Goal: Task Accomplishment & Management: Complete application form

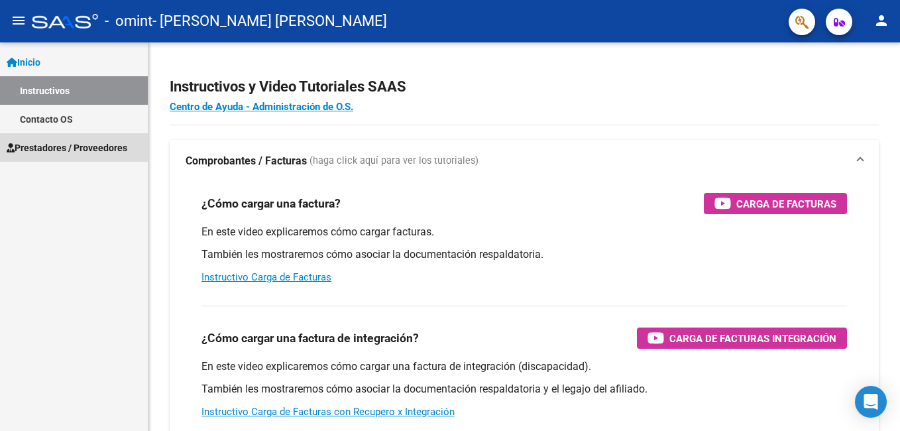
click at [101, 144] on span "Prestadores / Proveedores" at bounding box center [67, 148] width 121 height 15
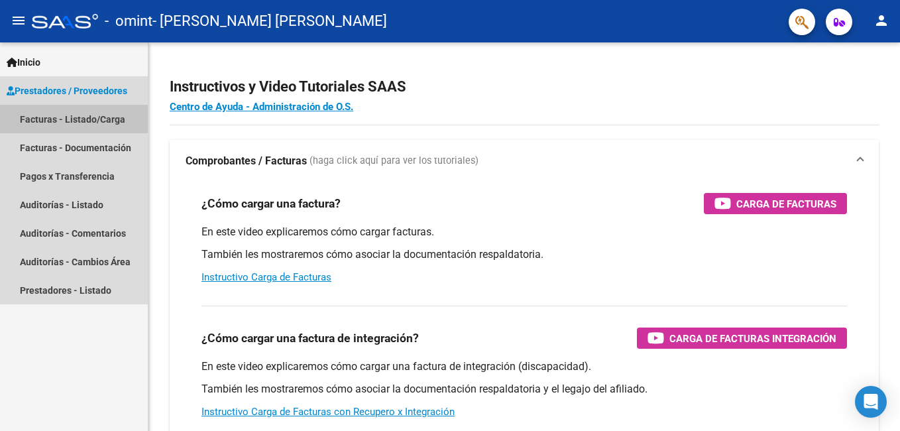
click at [80, 115] on link "Facturas - Listado/Carga" at bounding box center [74, 119] width 148 height 29
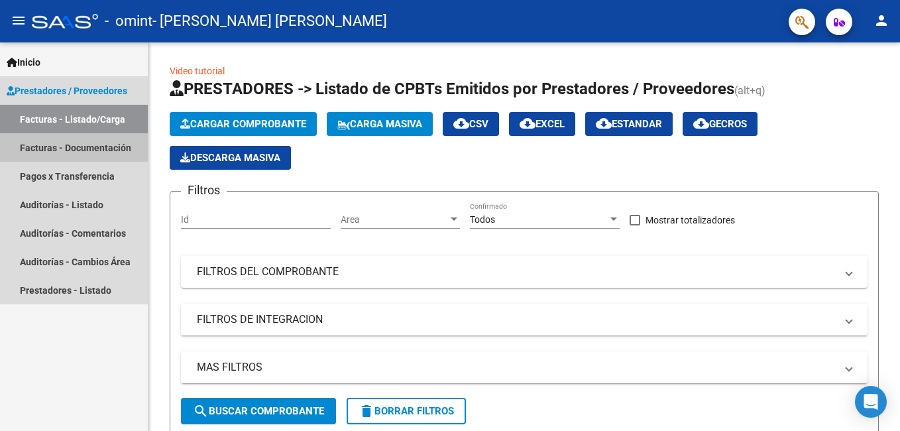
click at [74, 143] on link "Facturas - Documentación" at bounding box center [74, 147] width 148 height 29
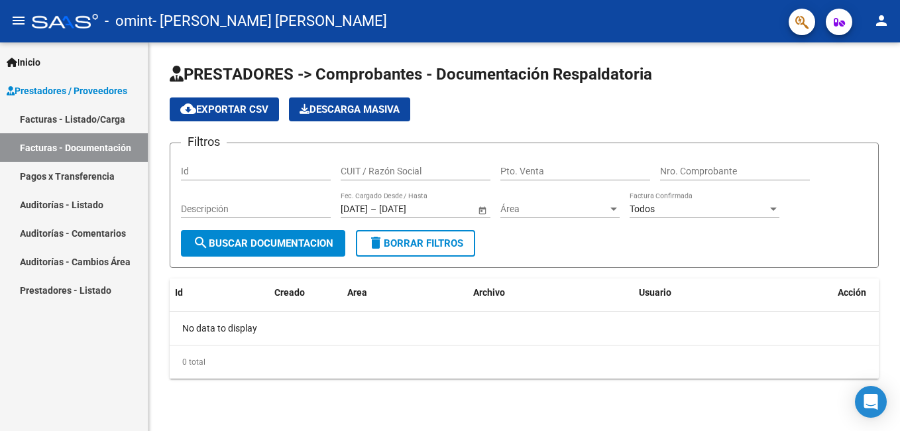
click at [73, 120] on link "Facturas - Listado/Carga" at bounding box center [74, 119] width 148 height 29
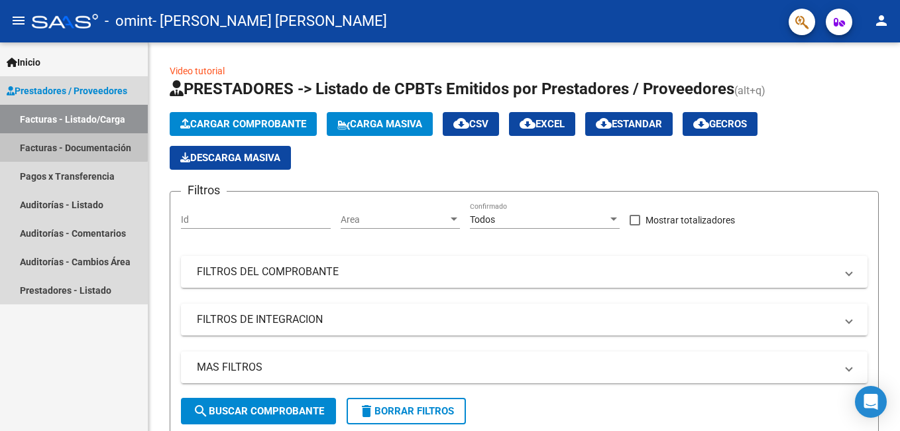
click at [72, 143] on link "Facturas - Documentación" at bounding box center [74, 147] width 148 height 29
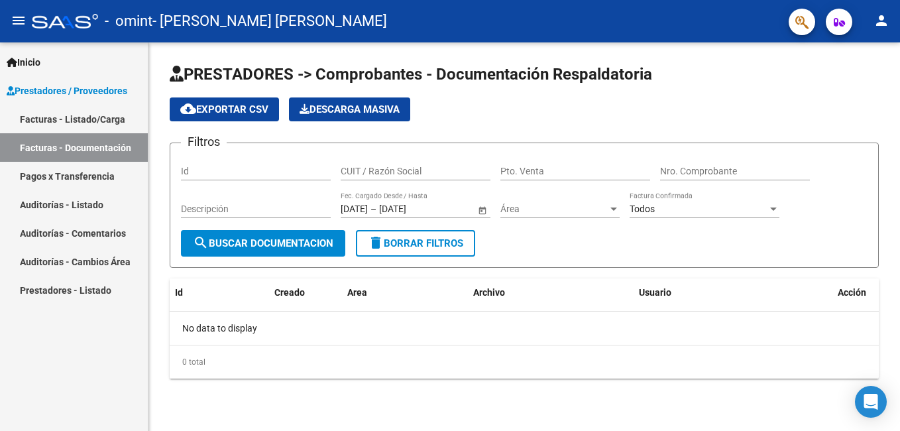
click at [55, 118] on link "Facturas - Listado/Carga" at bounding box center [74, 119] width 148 height 29
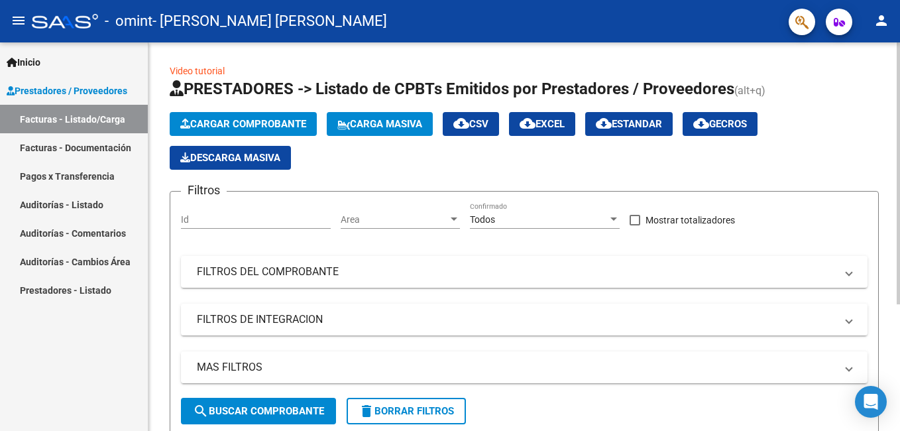
click at [282, 123] on span "Cargar Comprobante" at bounding box center [243, 124] width 126 height 12
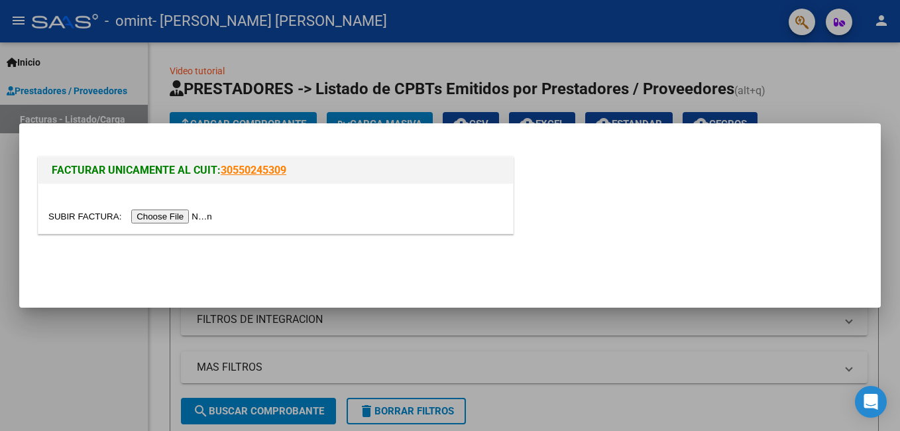
click at [175, 216] on input "file" at bounding box center [132, 216] width 168 height 14
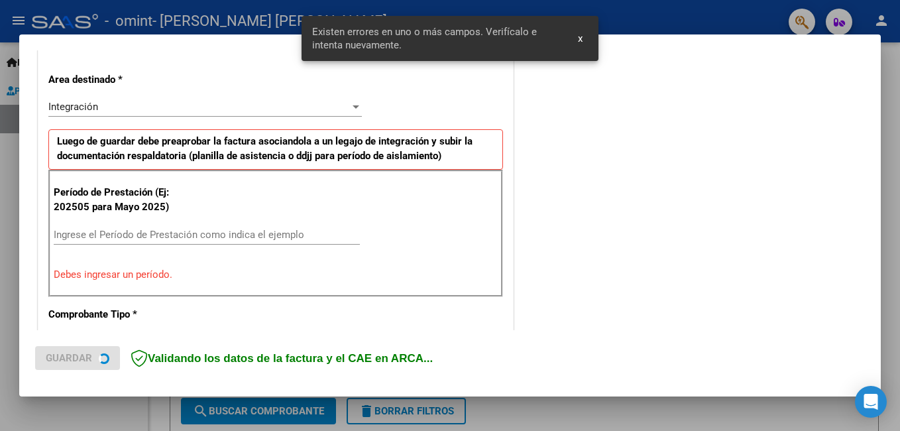
scroll to position [297, 0]
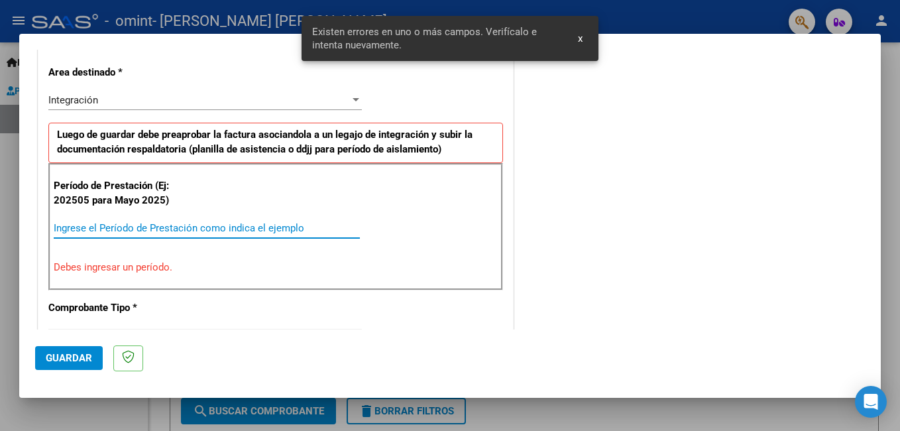
click at [116, 224] on input "Ingrese el Período de Prestación como indica el ejemplo" at bounding box center [207, 228] width 306 height 12
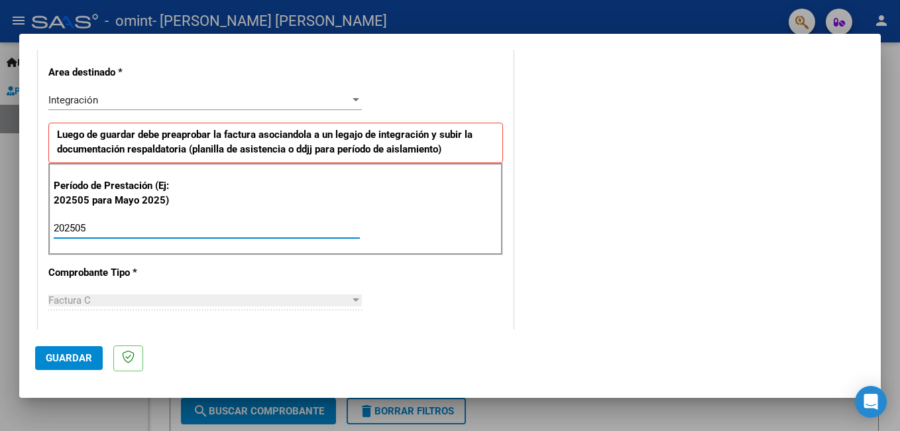
type input "202505"
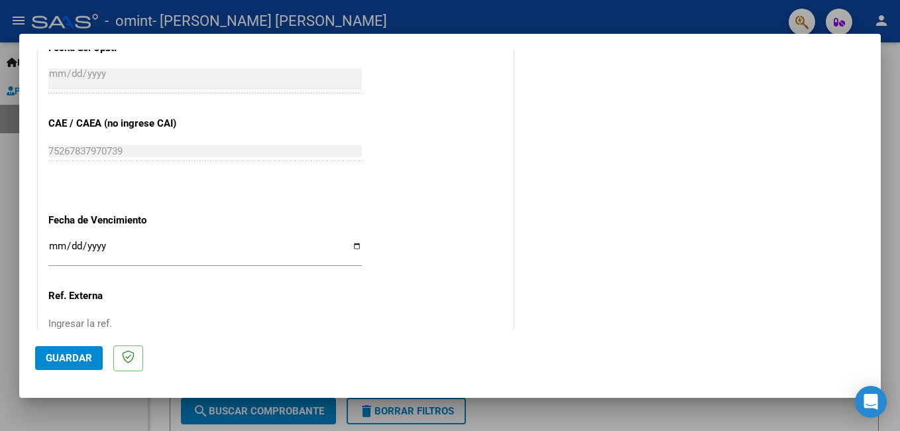
scroll to position [799, 0]
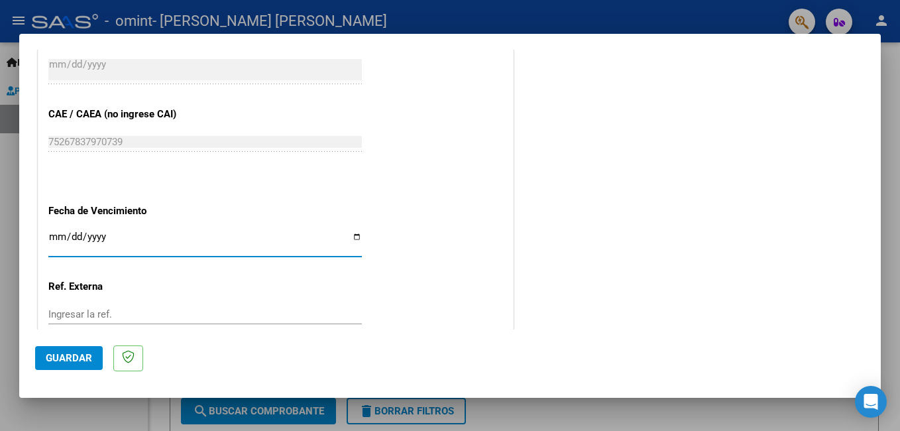
click at [109, 243] on input "Ingresar la fecha" at bounding box center [205, 241] width 314 height 21
type input "[DATE]"
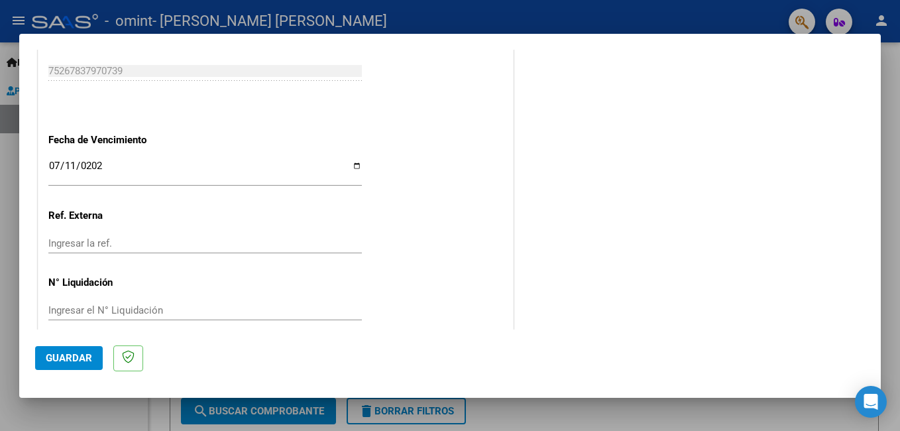
scroll to position [886, 0]
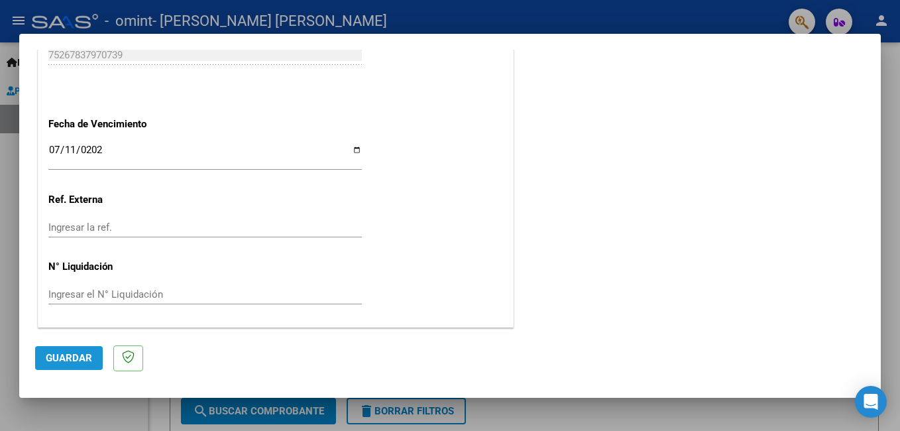
click at [78, 356] on span "Guardar" at bounding box center [69, 358] width 46 height 12
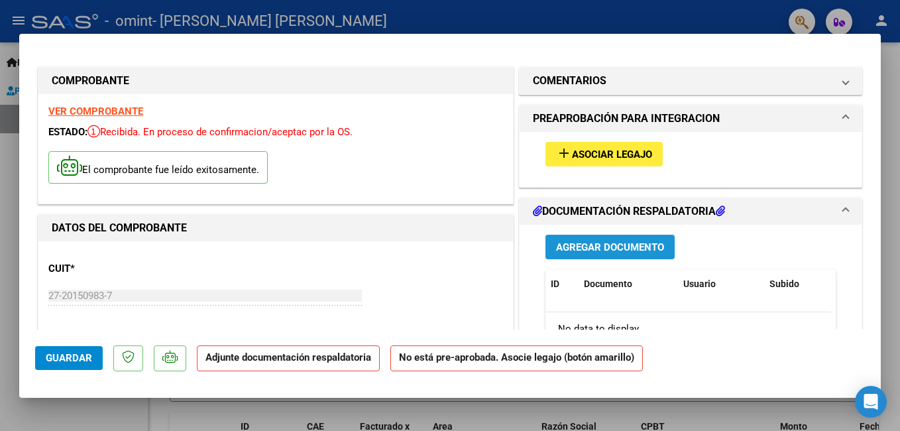
click at [584, 247] on span "Agregar Documento" at bounding box center [610, 247] width 108 height 12
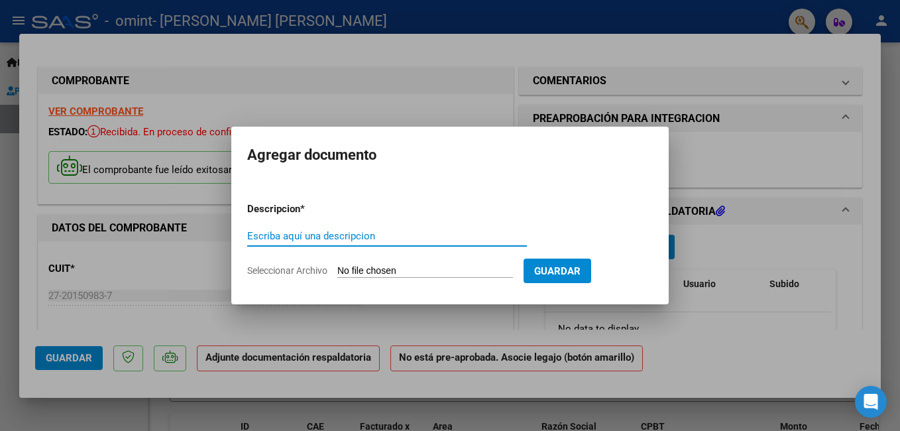
click at [266, 234] on input "Escriba aquí una descripcion" at bounding box center [387, 236] width 280 height 12
type input "planillas junio"
click at [305, 270] on span "Seleccionar Archivo" at bounding box center [287, 270] width 80 height 11
click at [337, 270] on input "Seleccionar Archivo" at bounding box center [425, 271] width 176 height 13
type input "C:\fakepath\plan junio [PERSON_NAME].pdf"
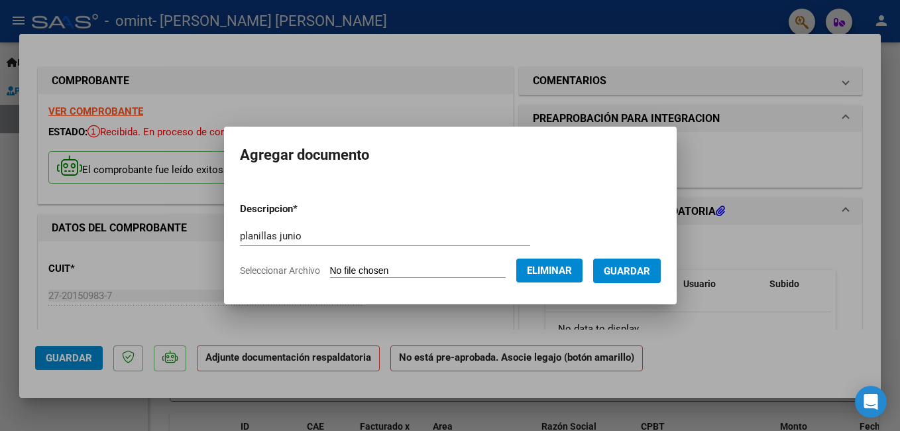
click at [650, 269] on span "Guardar" at bounding box center [627, 271] width 46 height 12
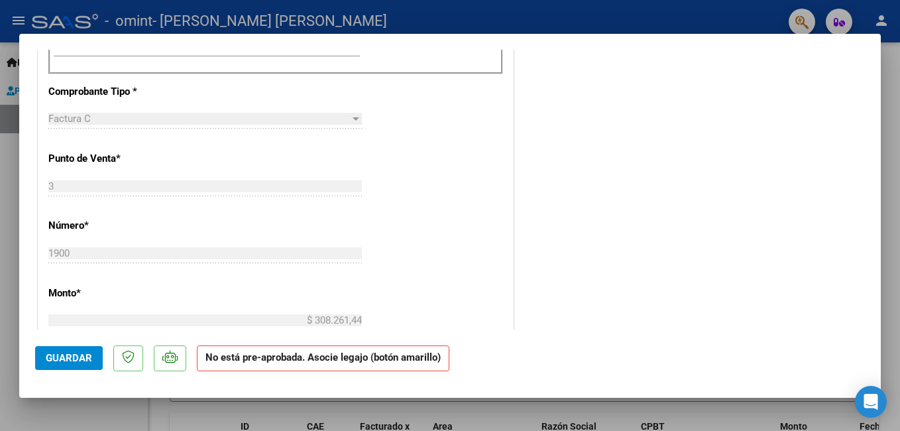
scroll to position [872, 0]
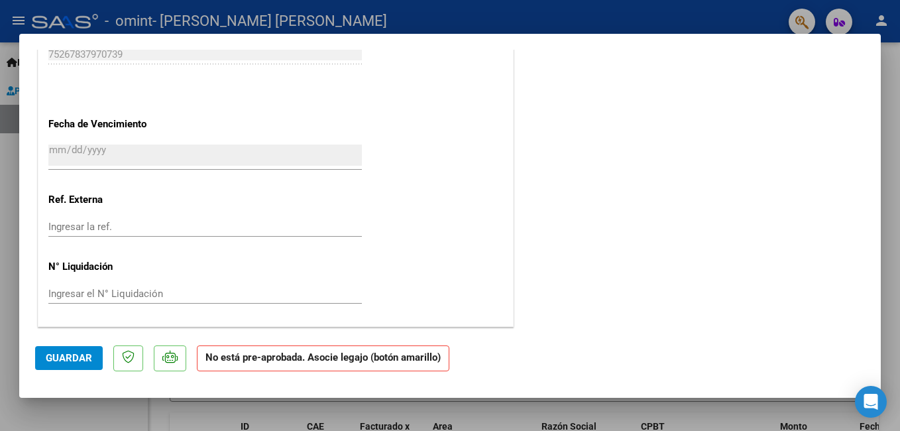
click at [74, 359] on span "Guardar" at bounding box center [69, 358] width 46 height 12
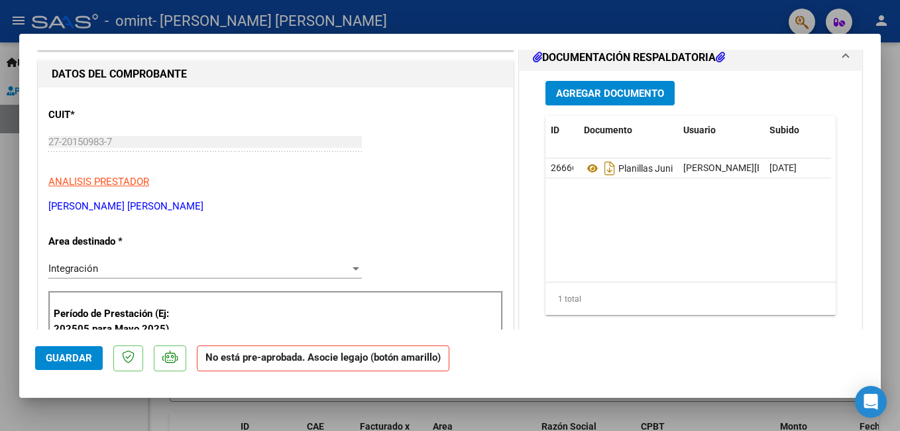
scroll to position [0, 0]
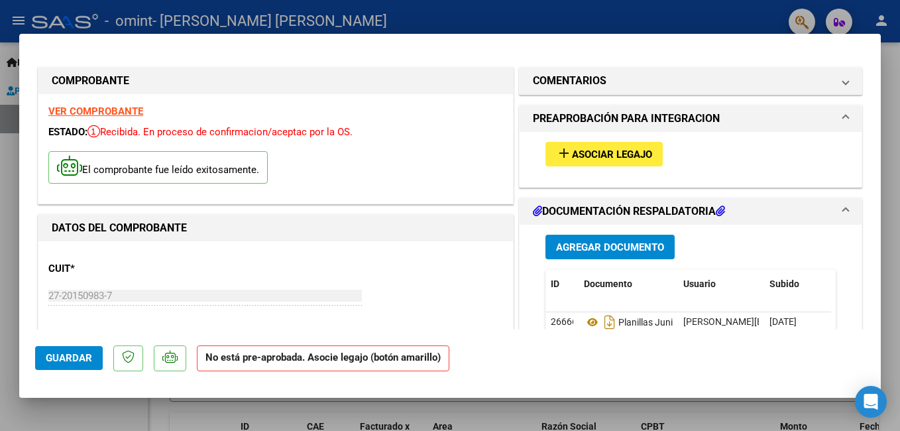
click at [583, 154] on span "Asociar Legajo" at bounding box center [612, 154] width 80 height 12
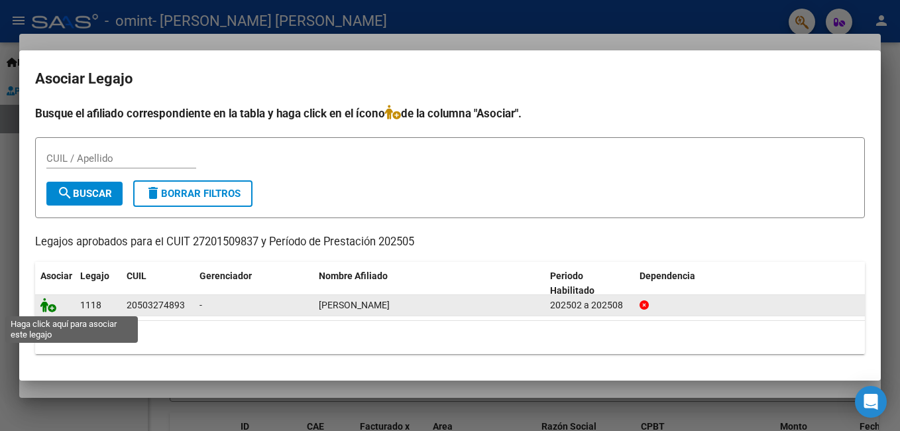
click at [50, 307] on icon at bounding box center [48, 305] width 16 height 15
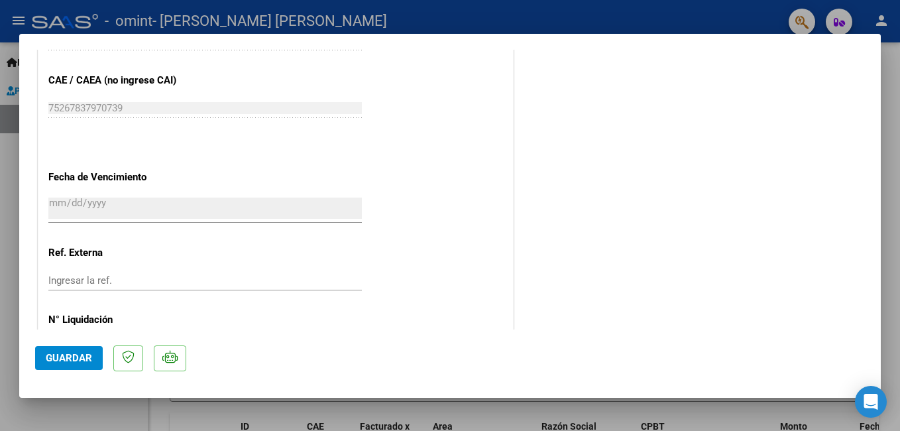
scroll to position [906, 0]
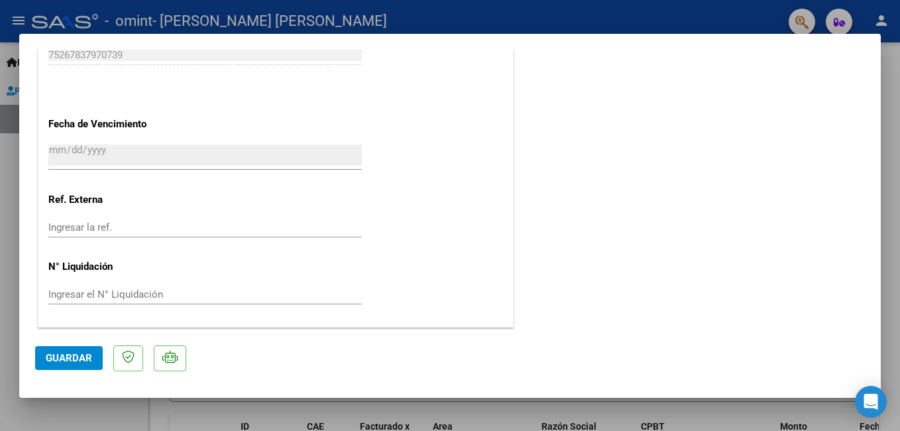
click at [68, 359] on span "Guardar" at bounding box center [69, 358] width 46 height 12
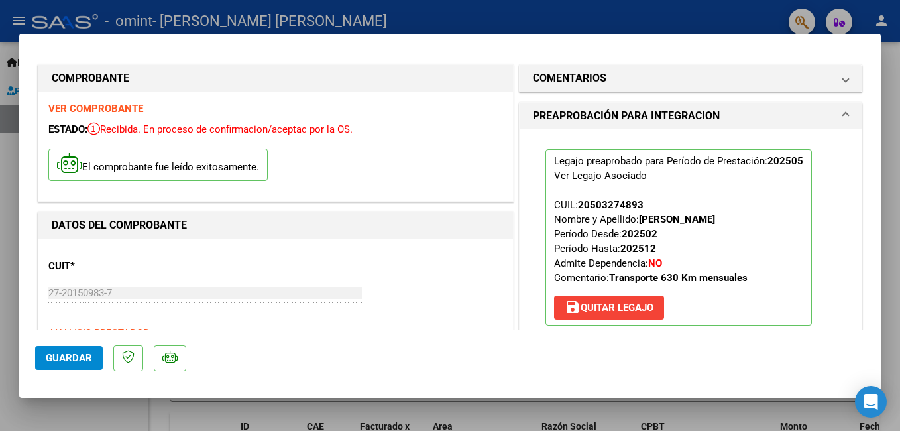
scroll to position [0, 0]
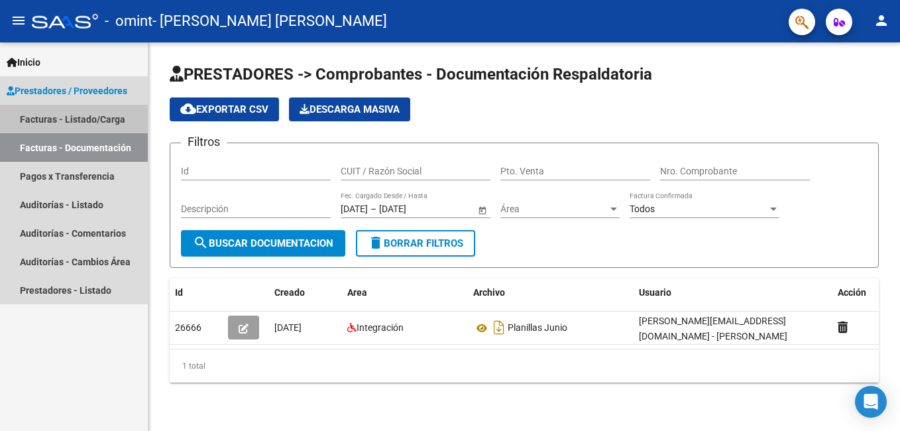
click at [86, 115] on link "Facturas - Listado/Carga" at bounding box center [74, 119] width 148 height 29
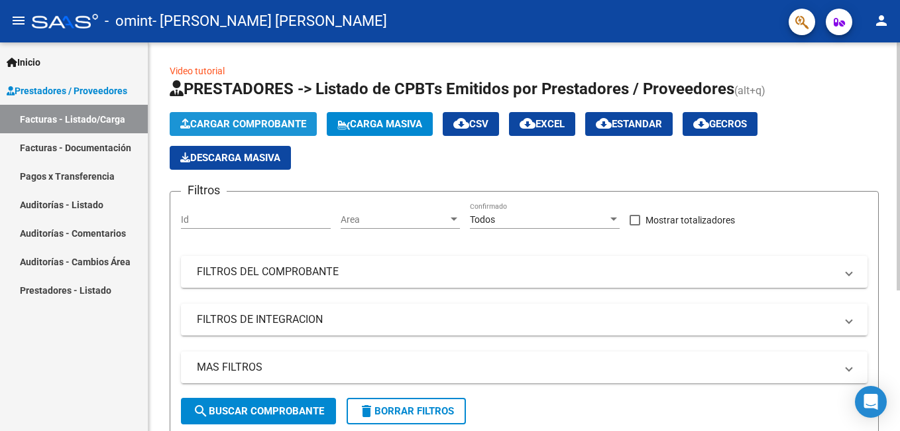
click at [268, 125] on span "Cargar Comprobante" at bounding box center [243, 124] width 126 height 12
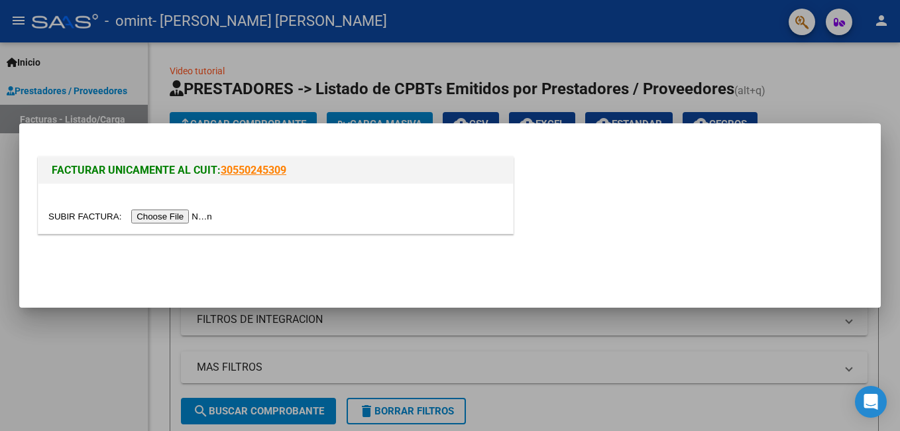
click at [152, 216] on input "file" at bounding box center [132, 216] width 168 height 14
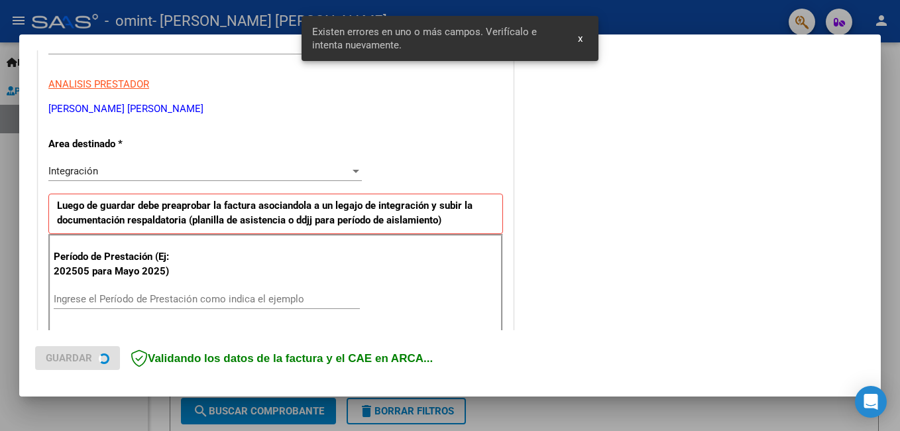
scroll to position [297, 0]
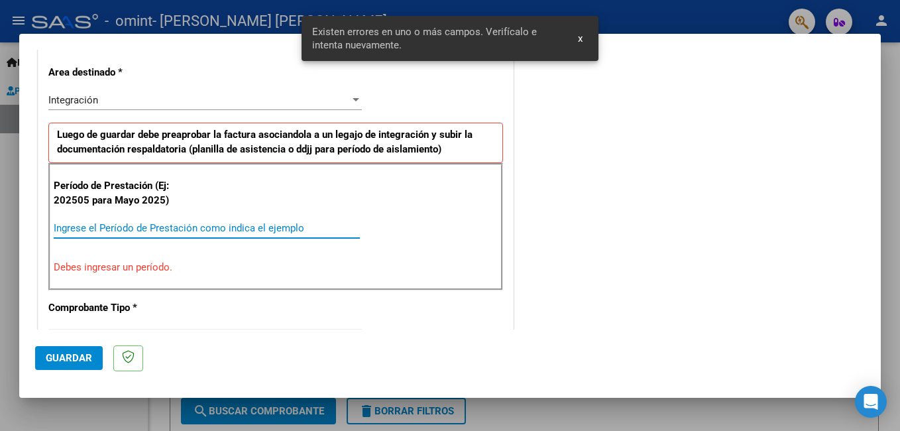
click at [91, 231] on input "Ingrese el Período de Prestación como indica el ejemplo" at bounding box center [207, 228] width 306 height 12
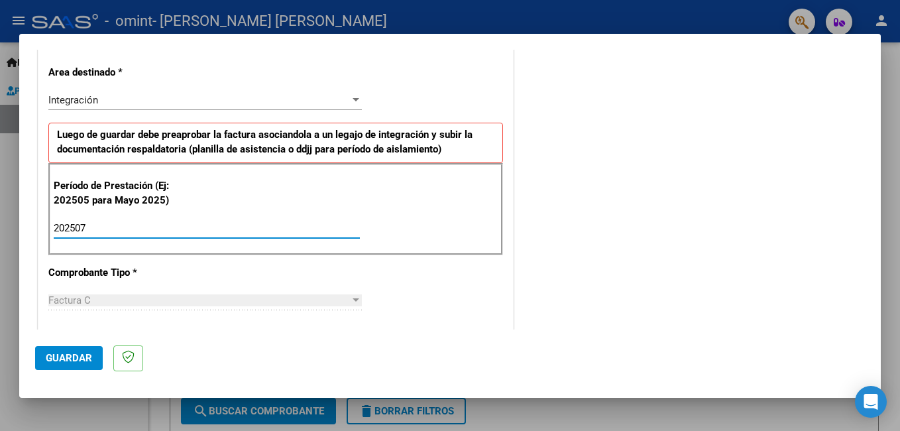
type input "202507"
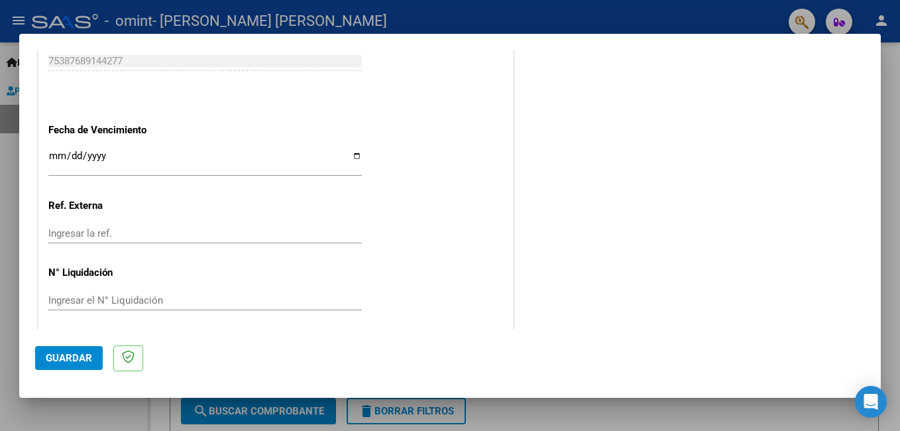
scroll to position [886, 0]
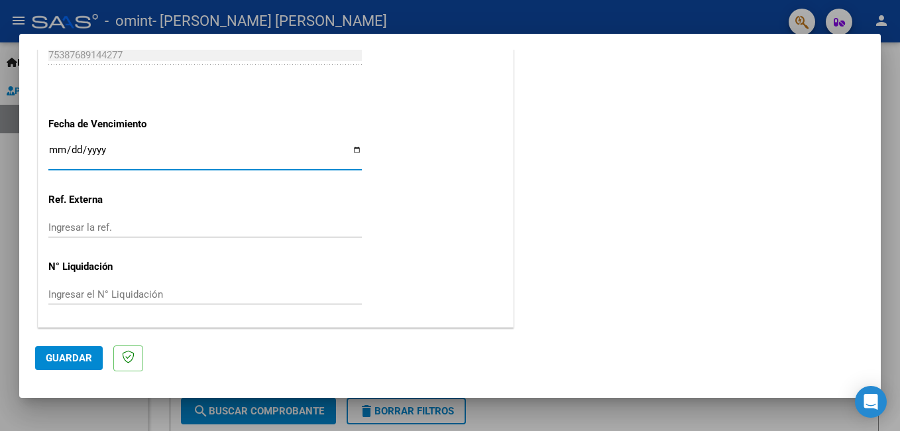
click at [93, 152] on input "Ingresar la fecha" at bounding box center [205, 154] width 314 height 21
click at [87, 355] on span "Guardar" at bounding box center [69, 358] width 46 height 12
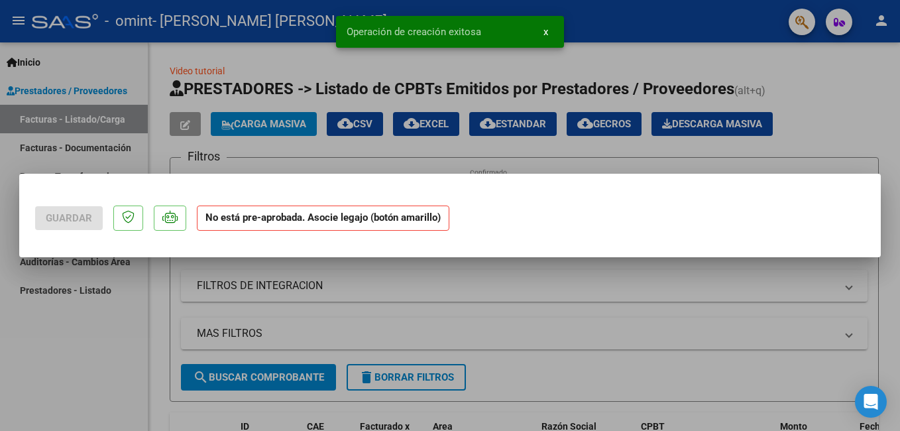
scroll to position [0, 0]
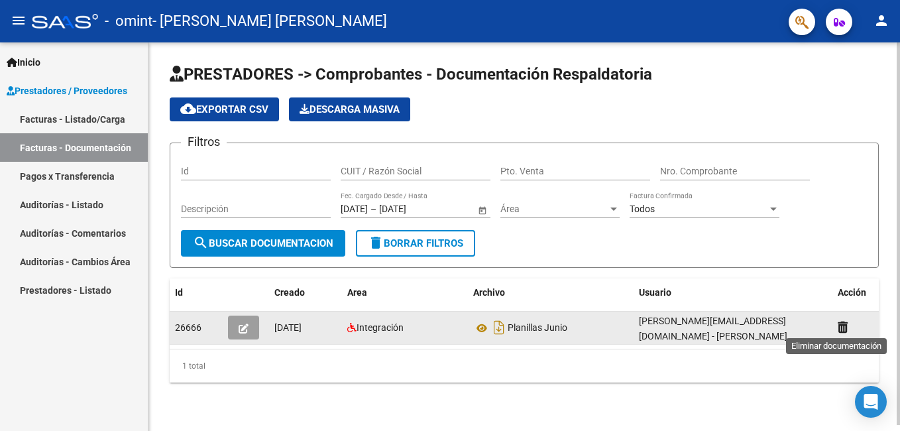
click at [842, 325] on icon at bounding box center [843, 327] width 10 height 13
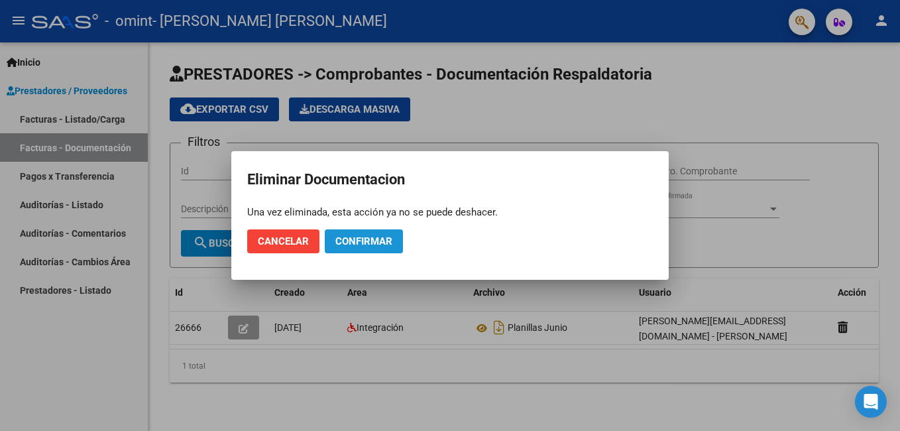
click at [374, 237] on span "Confirmar" at bounding box center [363, 241] width 57 height 12
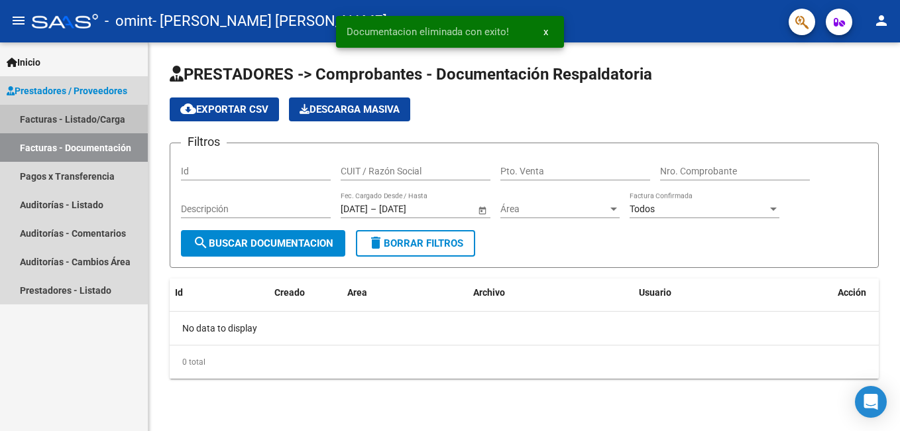
click at [71, 117] on link "Facturas - Listado/Carga" at bounding box center [74, 119] width 148 height 29
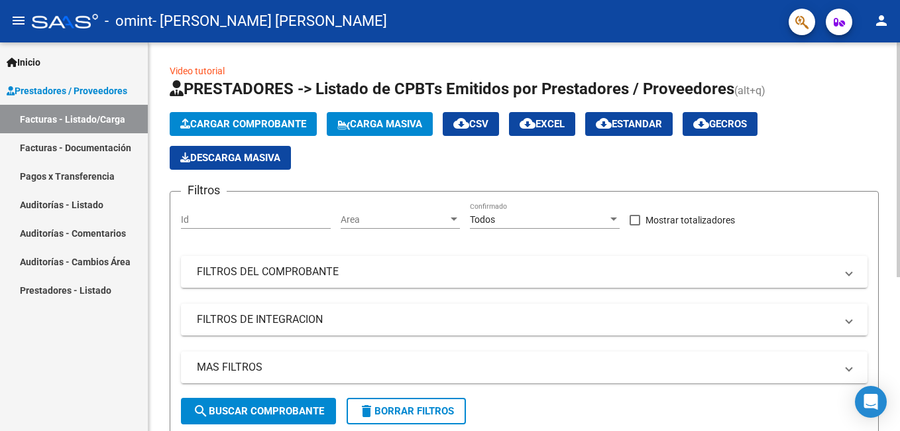
click at [269, 123] on span "Cargar Comprobante" at bounding box center [243, 124] width 126 height 12
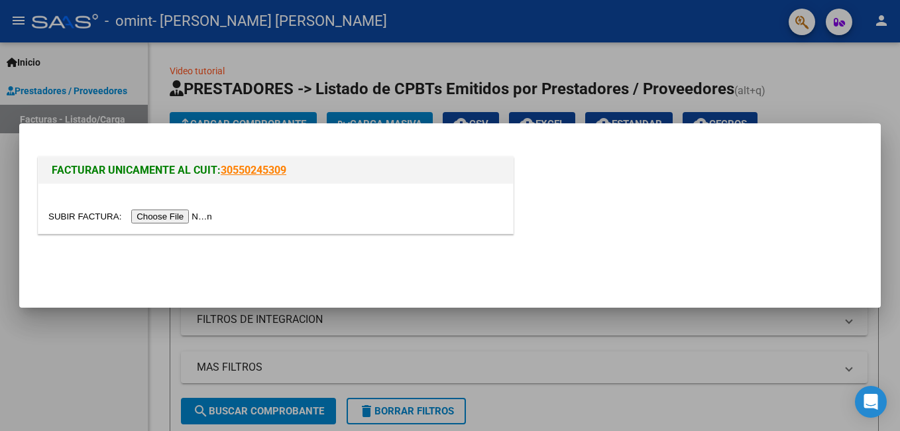
click at [149, 214] on input "file" at bounding box center [132, 216] width 168 height 14
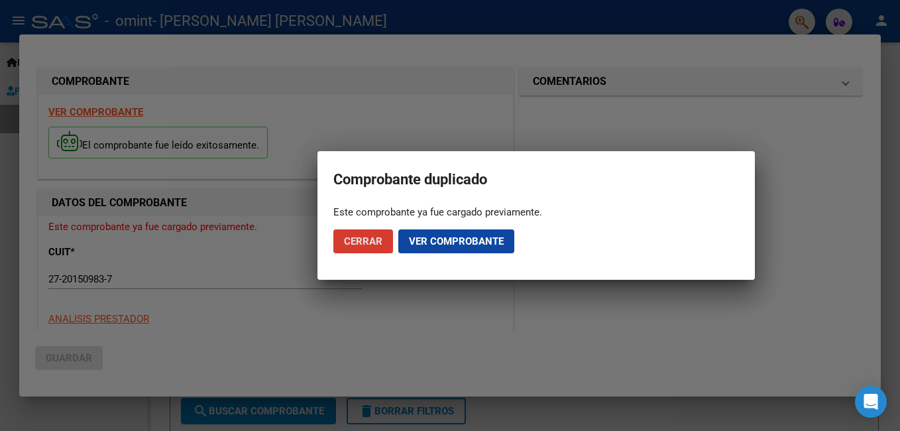
click at [442, 243] on span "Ver comprobante" at bounding box center [456, 241] width 95 height 12
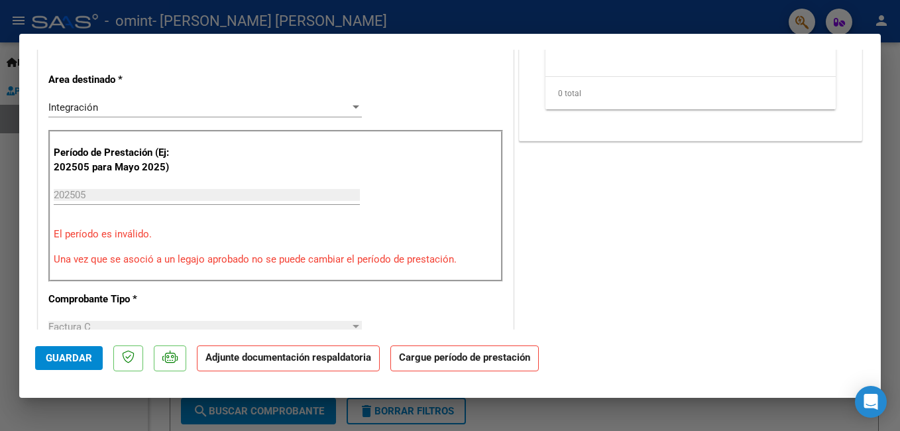
scroll to position [276, 0]
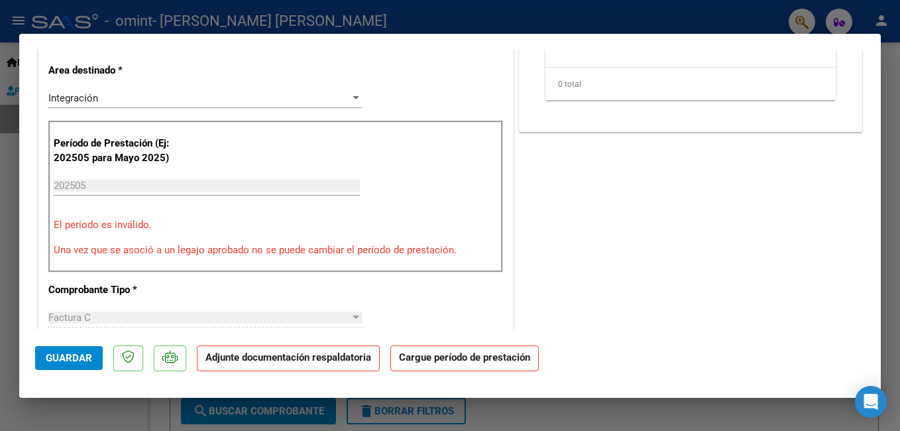
click at [114, 188] on input "202505" at bounding box center [207, 186] width 306 height 12
click at [92, 188] on input "202505" at bounding box center [207, 186] width 306 height 12
click at [441, 359] on strong "Cargue período de prestación" at bounding box center [464, 358] width 148 height 26
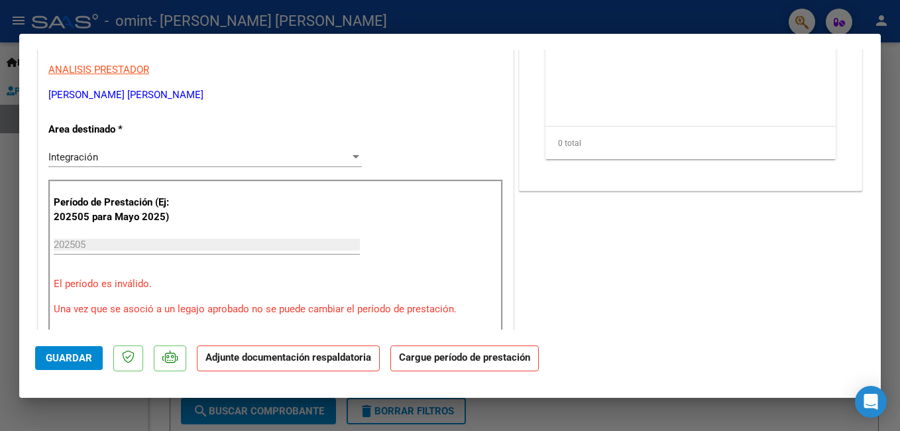
scroll to position [394, 0]
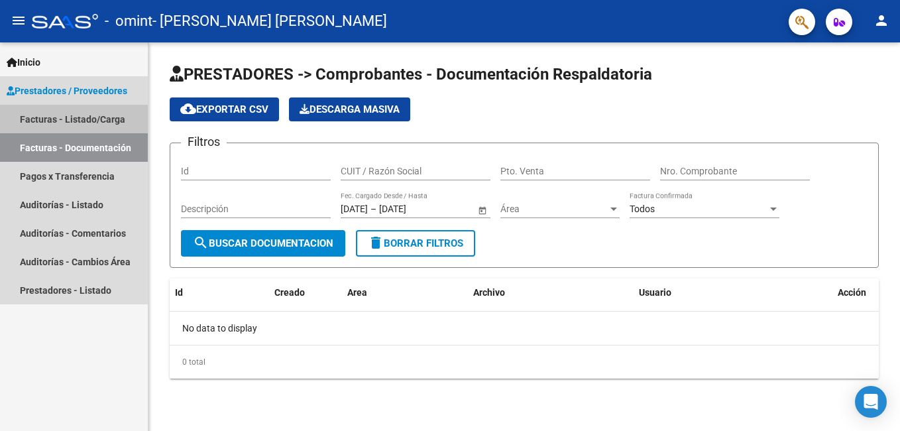
click at [66, 115] on link "Facturas - Listado/Carga" at bounding box center [74, 119] width 148 height 29
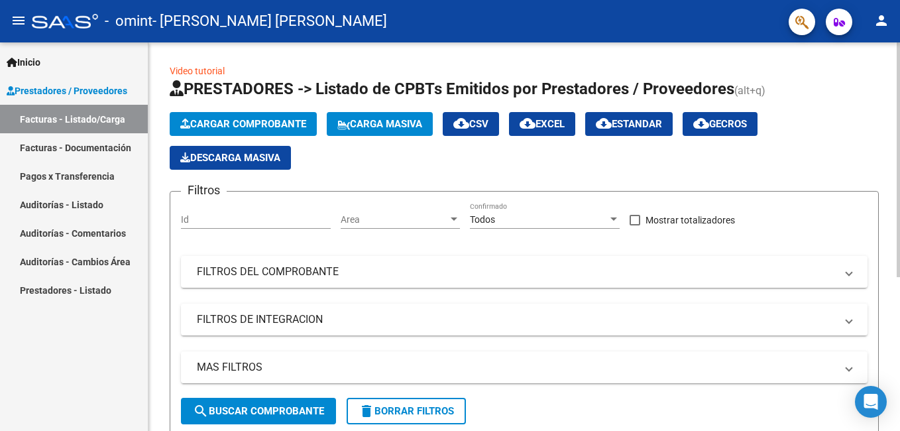
click at [254, 119] on span "Cargar Comprobante" at bounding box center [243, 124] width 126 height 12
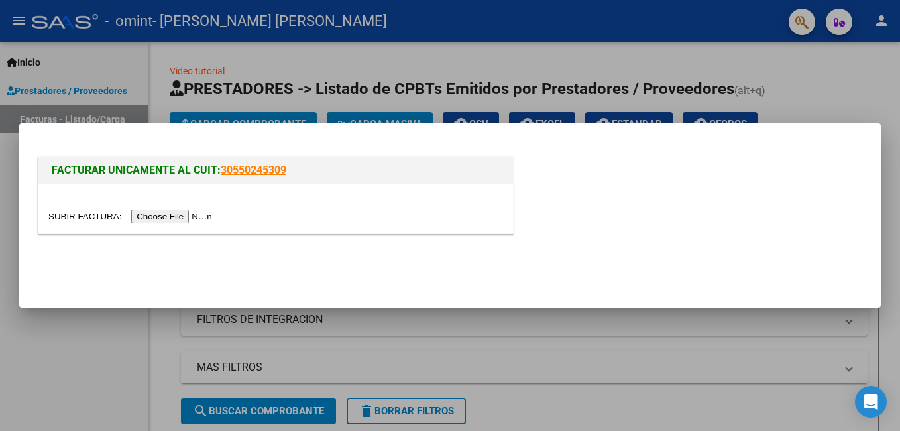
click at [169, 218] on input "file" at bounding box center [132, 216] width 168 height 14
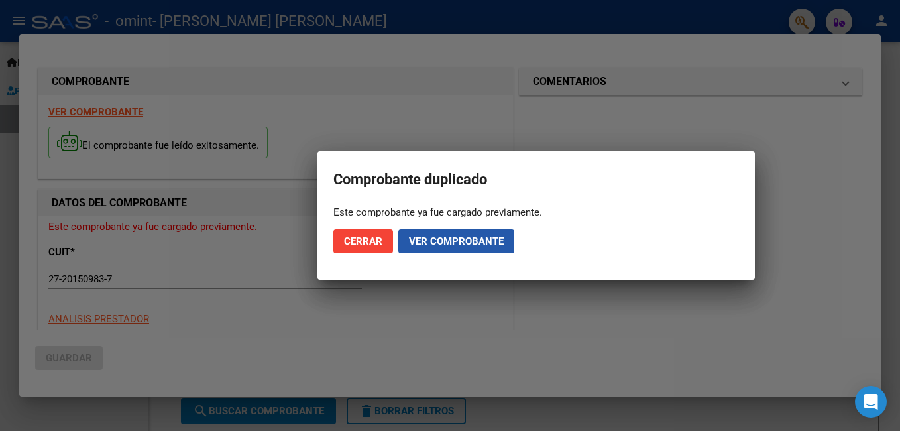
click at [465, 242] on span "Ver comprobante" at bounding box center [456, 241] width 95 height 12
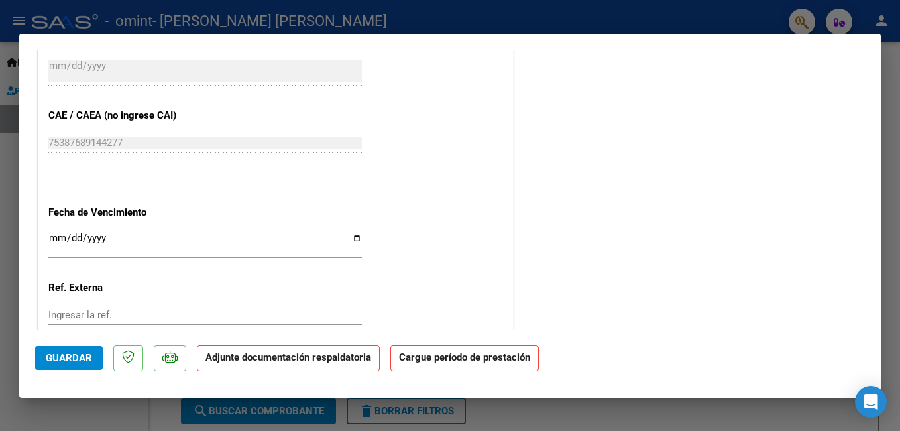
scroll to position [821, 0]
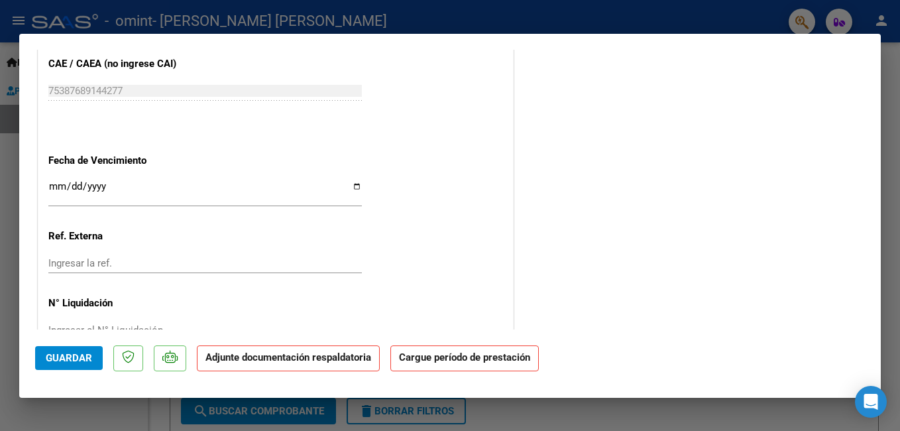
click at [101, 185] on input "Ingresar la fecha" at bounding box center [205, 191] width 314 height 21
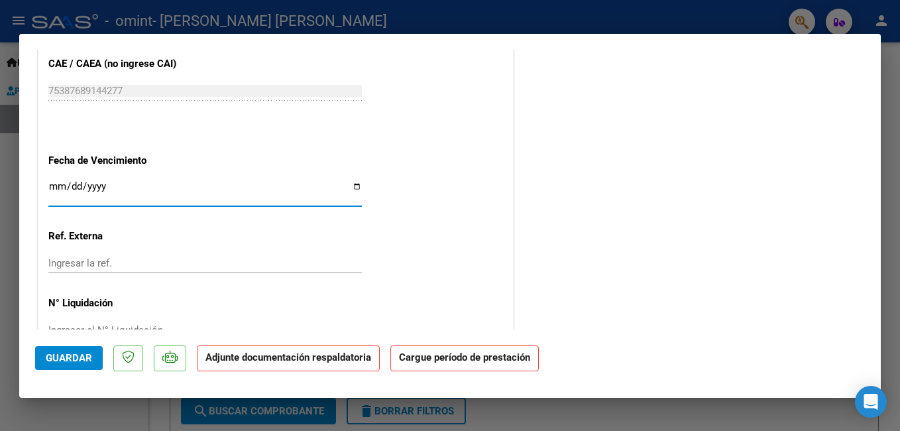
click at [60, 182] on input "Ingresar la fecha" at bounding box center [205, 191] width 314 height 21
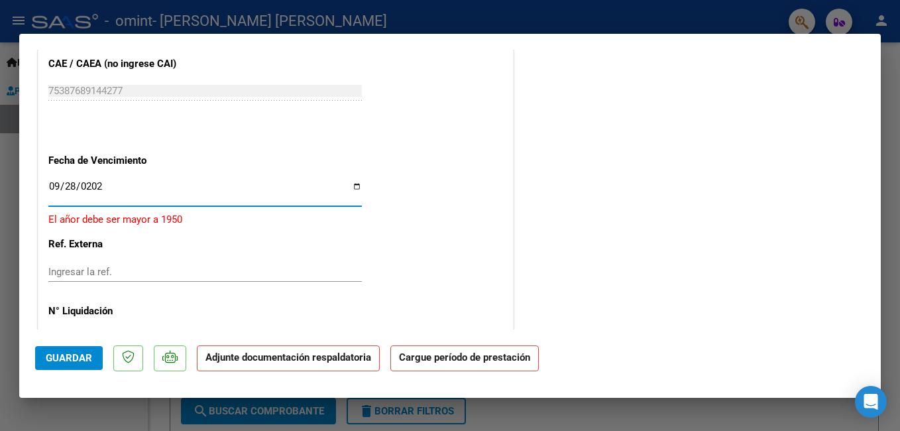
type input "[DATE]"
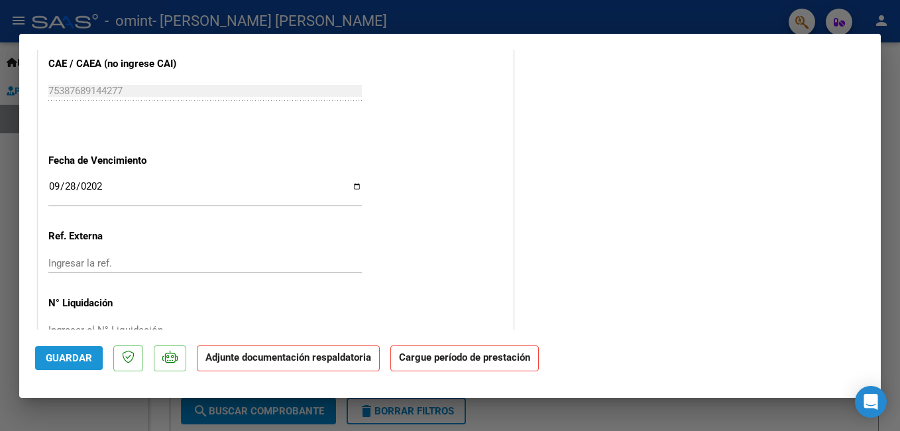
click at [84, 356] on span "Guardar" at bounding box center [69, 358] width 46 height 12
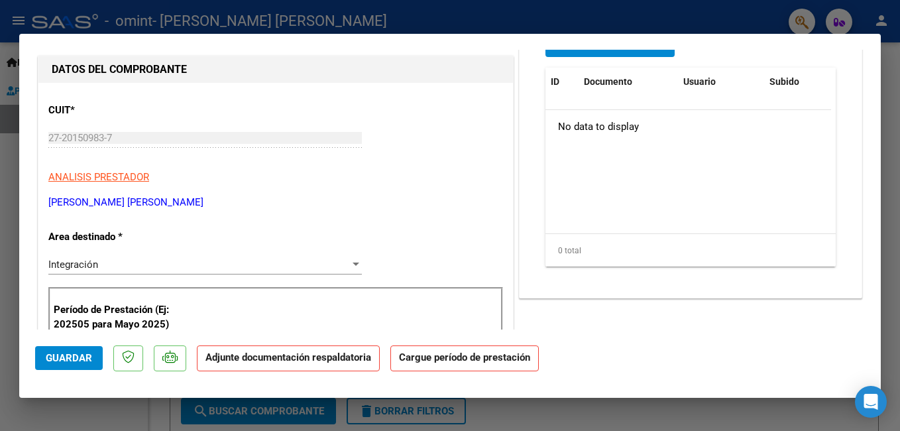
scroll to position [0, 0]
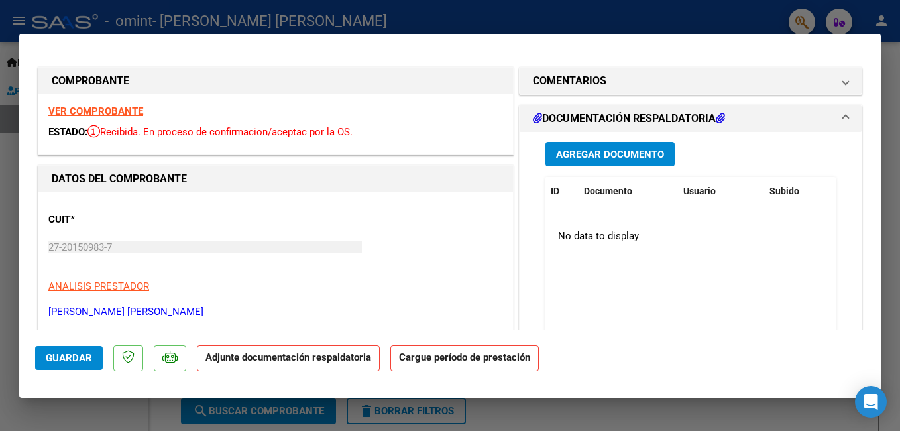
click at [592, 156] on span "Agregar Documento" at bounding box center [610, 154] width 108 height 12
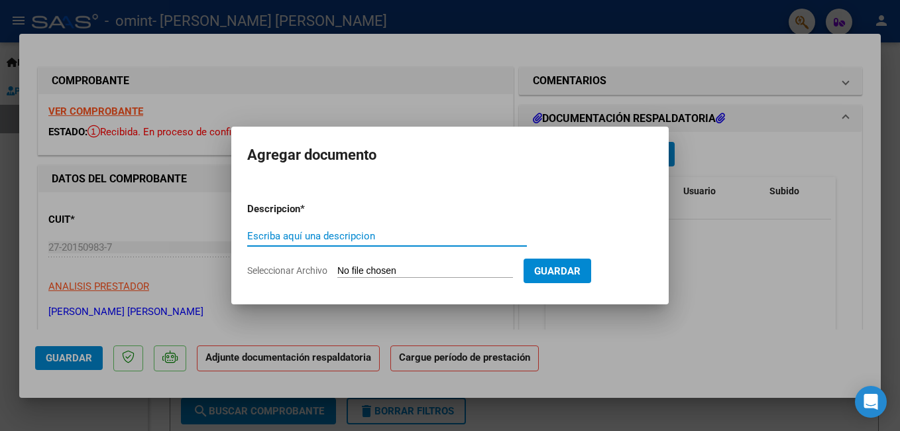
click at [267, 238] on input "Escriba aquí una descripcion" at bounding box center [387, 236] width 280 height 12
type input "planillas julio"
click at [304, 266] on span "Seleccionar Archivo" at bounding box center [287, 270] width 80 height 11
click at [337, 266] on input "Seleccionar Archivo" at bounding box center [425, 271] width 176 height 13
type input "C:\fakepath\plan [PERSON_NAME].pdf"
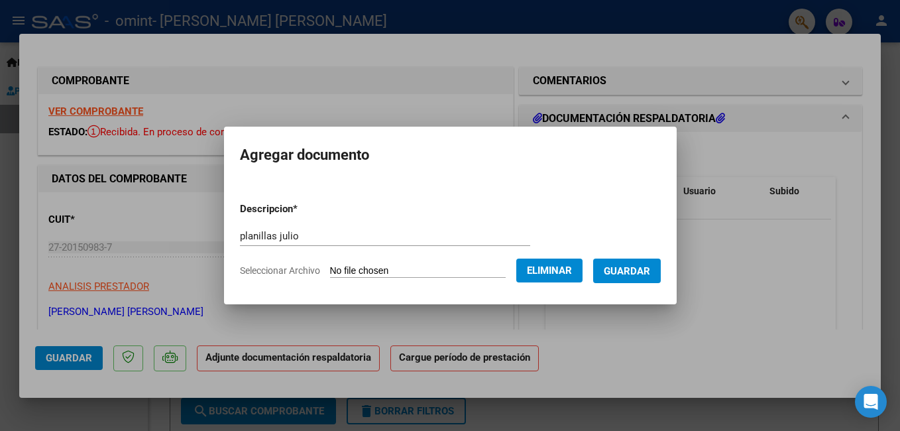
click at [635, 272] on span "Guardar" at bounding box center [627, 271] width 46 height 12
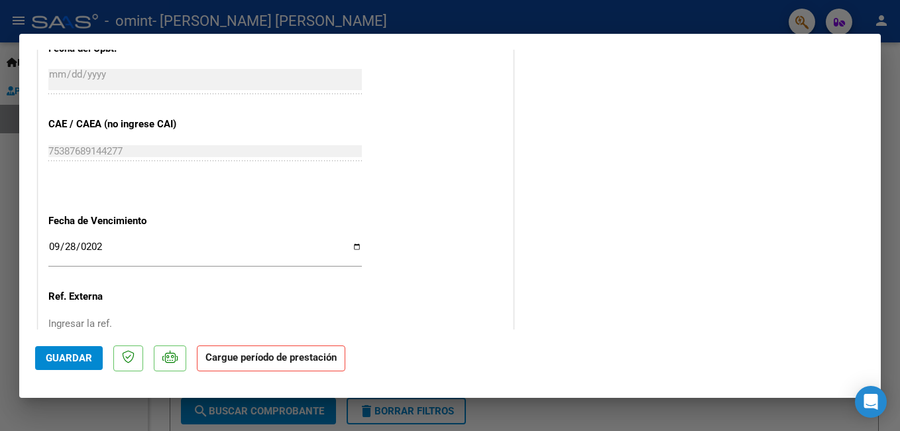
scroll to position [858, 0]
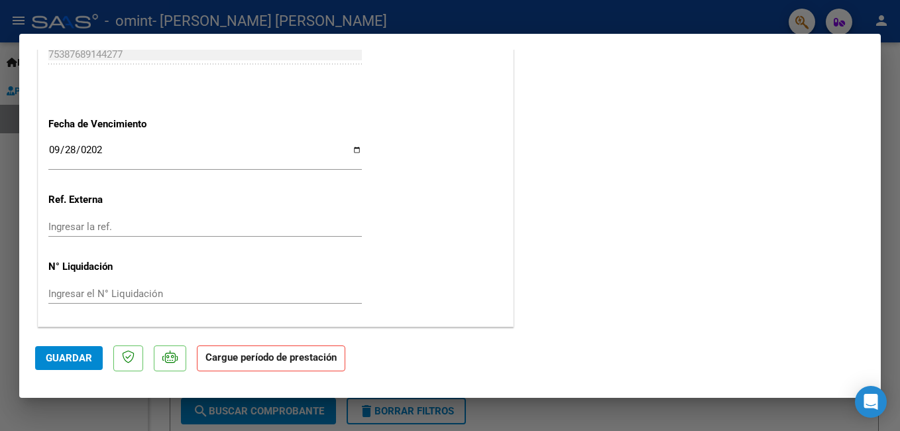
click at [82, 358] on span "Guardar" at bounding box center [69, 358] width 46 height 12
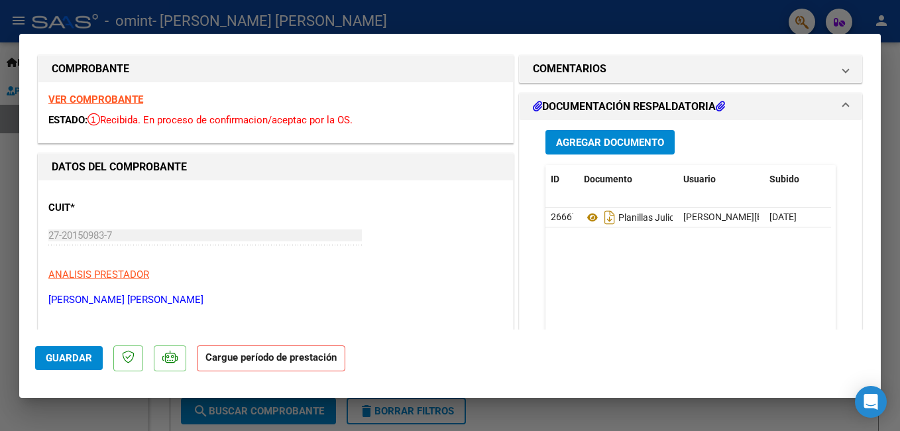
scroll to position [0, 0]
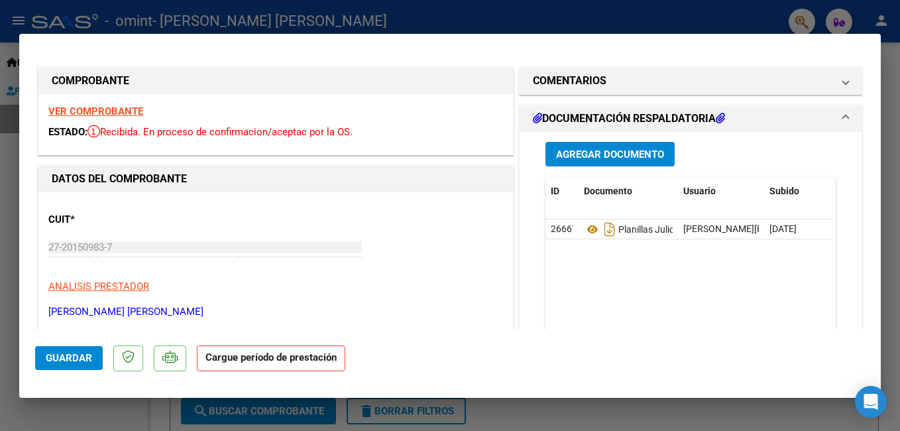
click at [414, 123] on div "VER COMPROBANTE ESTADO: Recibida. En proceso de confirmacion/aceptac por la OS." at bounding box center [275, 124] width 475 height 60
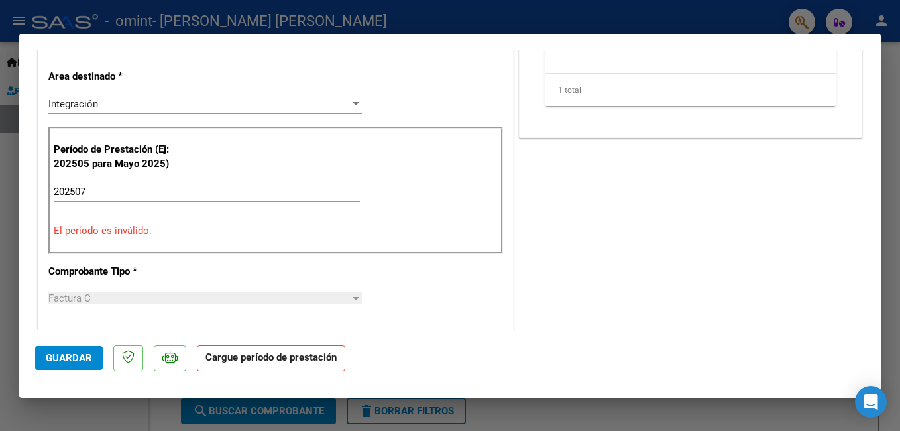
scroll to position [276, 0]
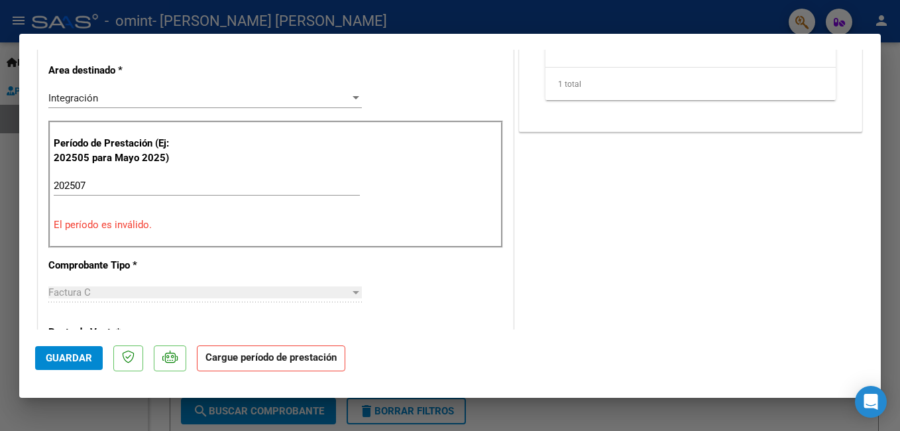
click at [92, 182] on input "202507" at bounding box center [207, 186] width 306 height 12
type input "2"
type input "202507"
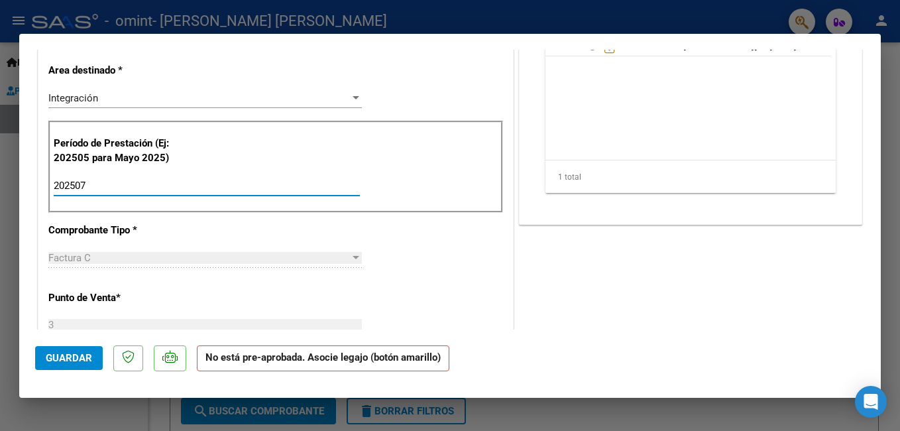
click at [189, 294] on div "CUIT * 27-20150983-7 Ingresar CUIT ANALISIS PRESTADOR [PERSON_NAME] [PERSON_NAM…" at bounding box center [275, 394] width 475 height 957
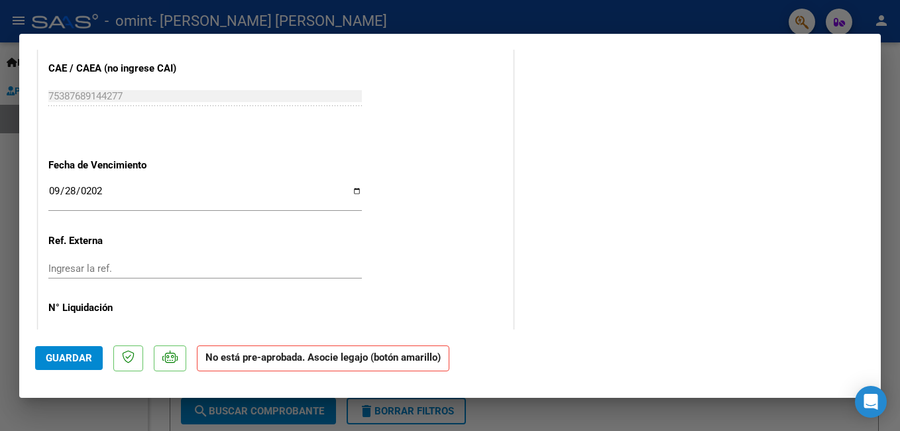
scroll to position [823, 0]
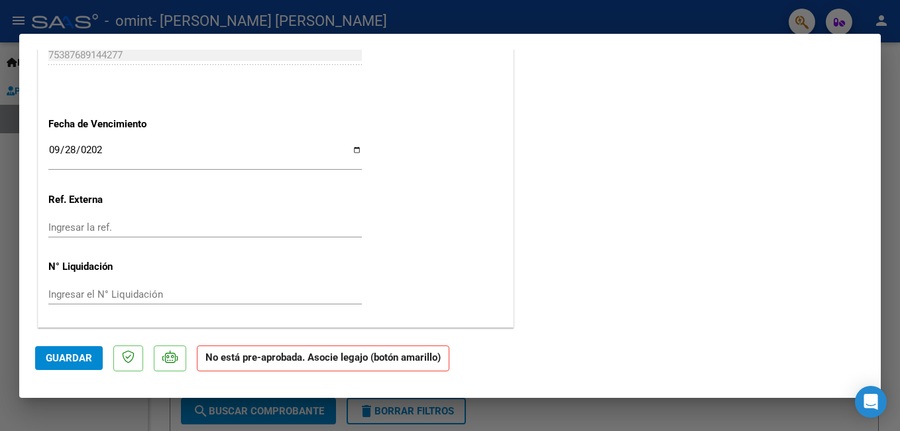
click at [86, 359] on span "Guardar" at bounding box center [69, 358] width 46 height 12
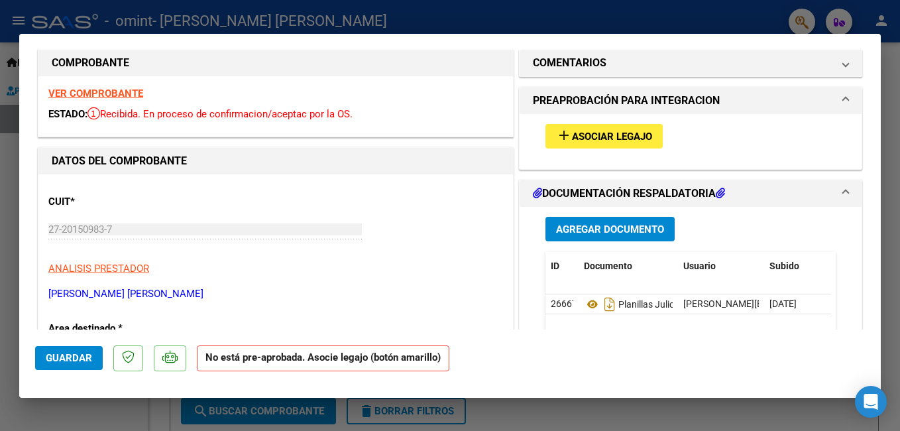
scroll to position [0, 0]
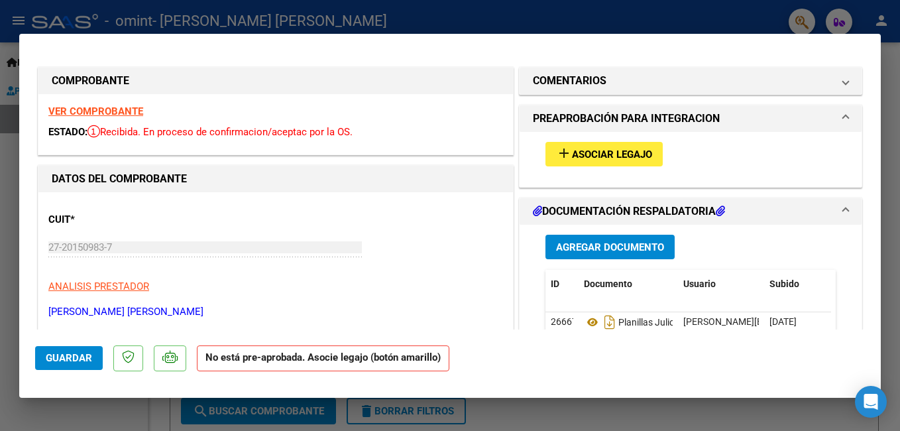
click at [601, 151] on span "Asociar Legajo" at bounding box center [612, 154] width 80 height 12
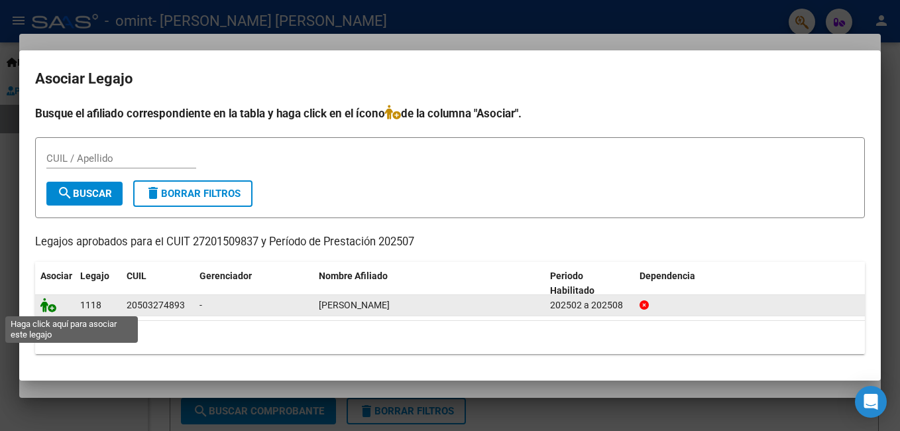
click at [50, 308] on icon at bounding box center [48, 305] width 16 height 15
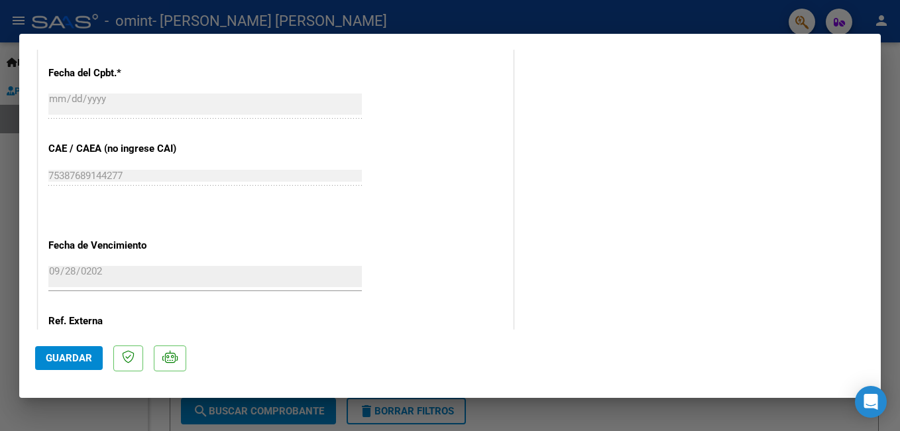
scroll to position [858, 0]
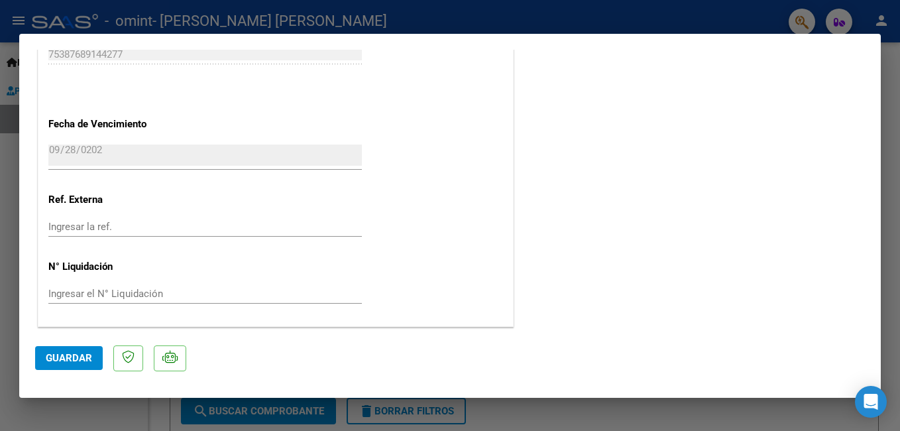
click at [70, 358] on span "Guardar" at bounding box center [69, 358] width 46 height 12
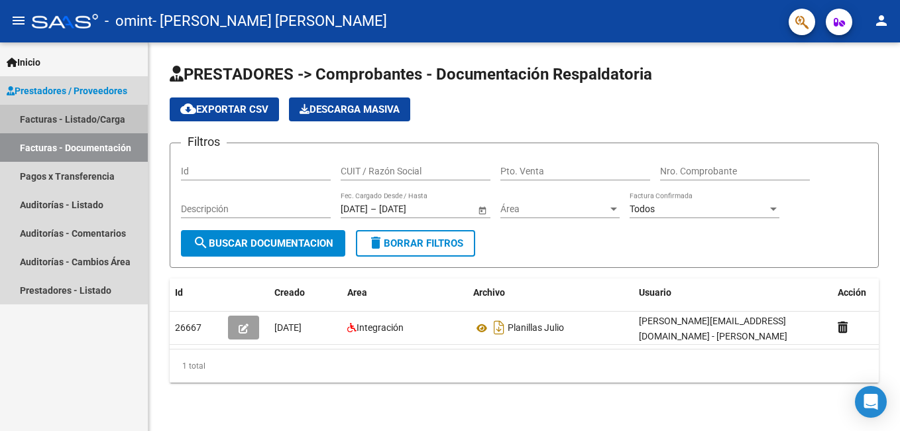
click at [89, 118] on link "Facturas - Listado/Carga" at bounding box center [74, 119] width 148 height 29
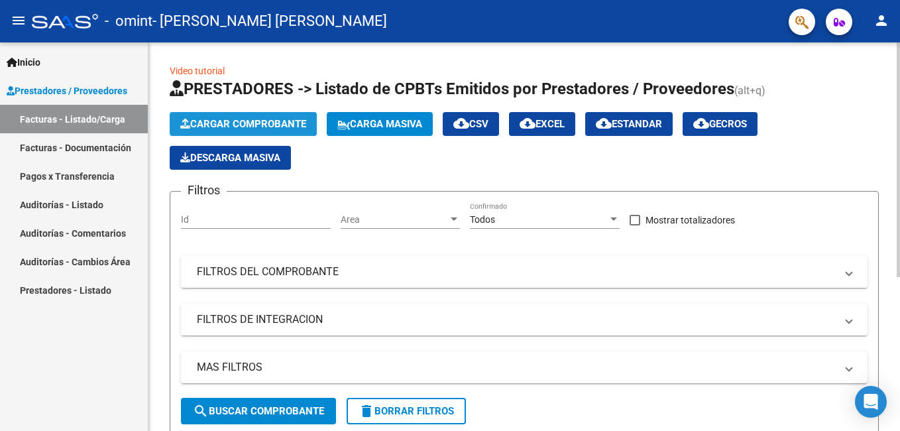
click at [262, 121] on span "Cargar Comprobante" at bounding box center [243, 124] width 126 height 12
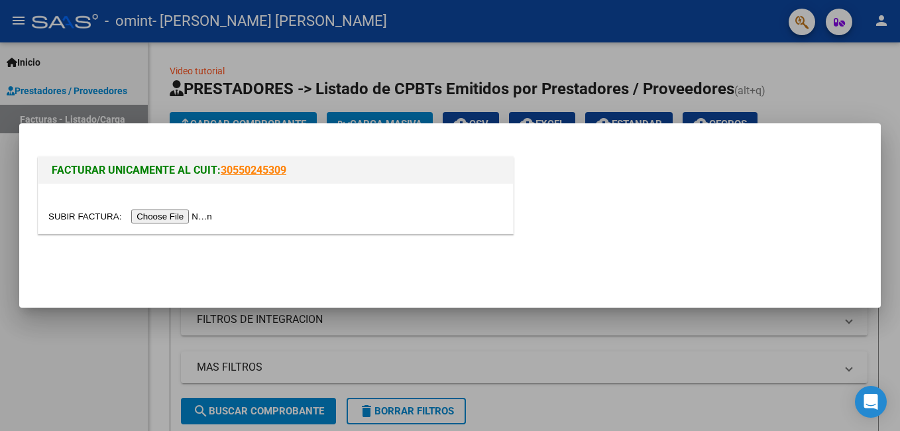
click at [166, 217] on input "file" at bounding box center [132, 216] width 168 height 14
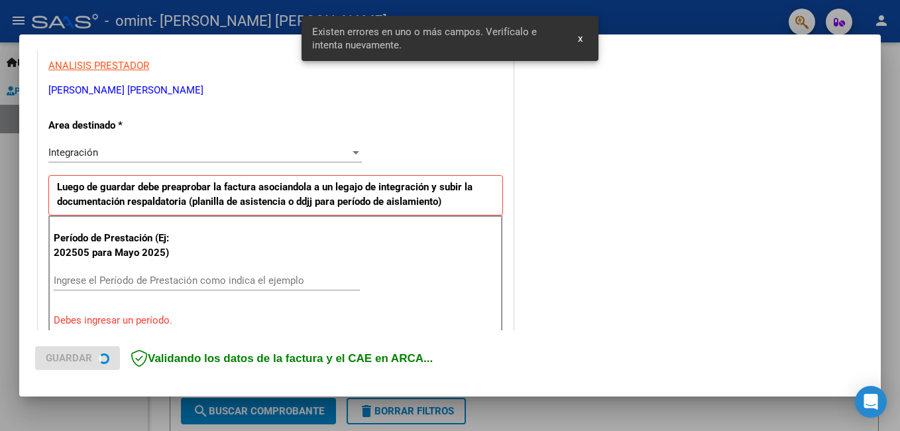
scroll to position [297, 0]
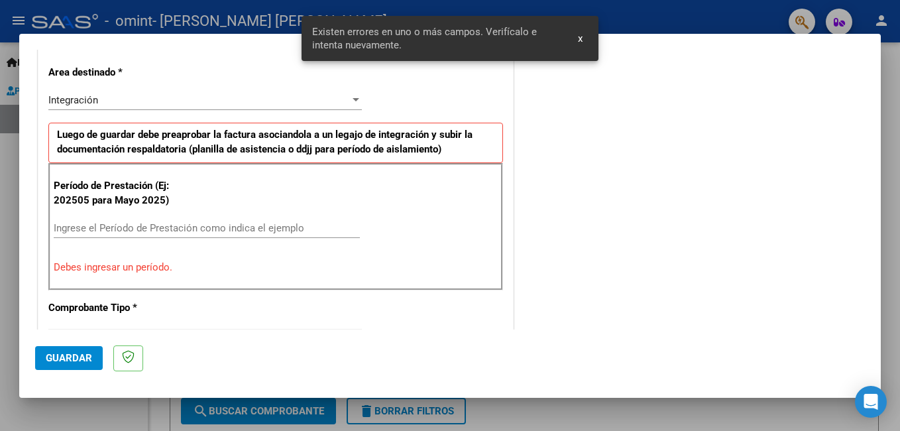
click at [74, 228] on input "Ingrese el Período de Prestación como indica el ejemplo" at bounding box center [207, 228] width 306 height 12
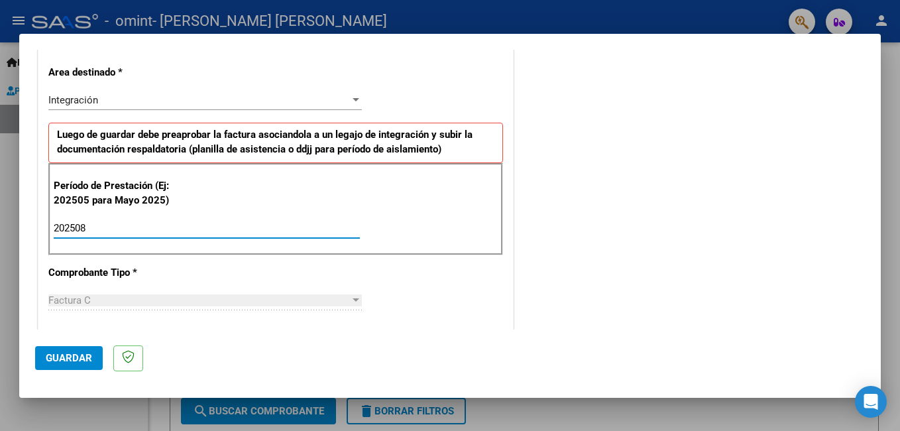
type input "202508"
click at [403, 223] on div "Período de Prestación (Ej: 202505 para [DATE]) 202508 Ingrese el Período de Pre…" at bounding box center [275, 209] width 455 height 93
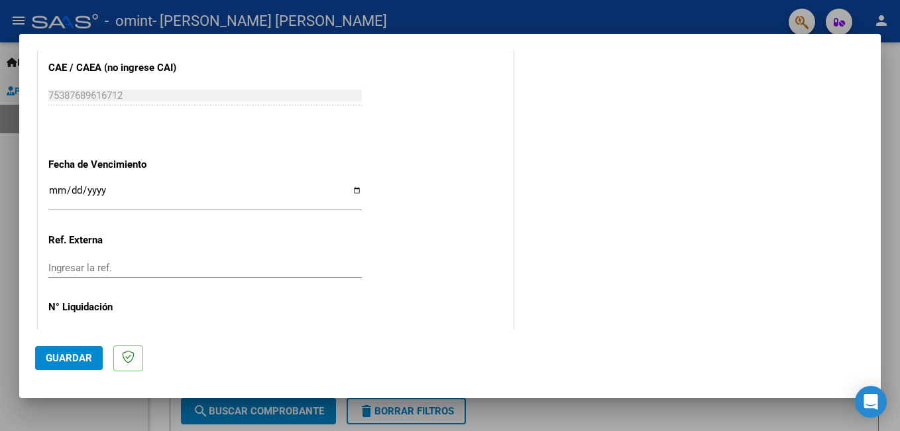
scroll to position [852, 0]
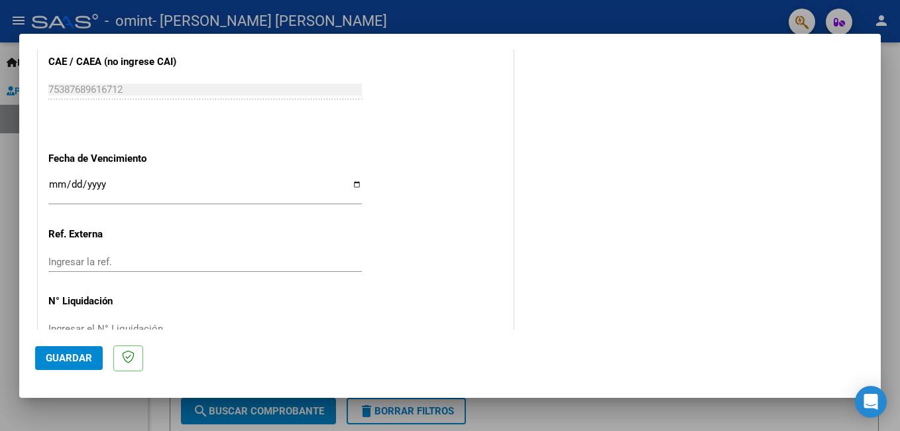
click at [52, 186] on input "Ingresar la fecha" at bounding box center [205, 189] width 314 height 21
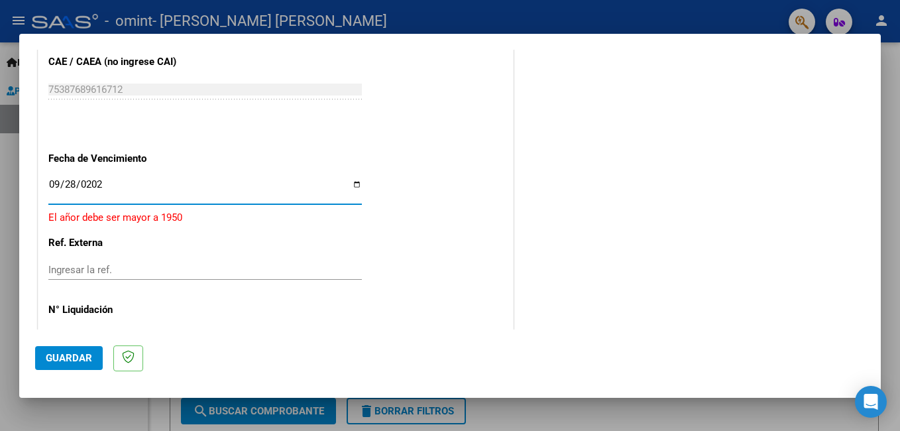
type input "[DATE]"
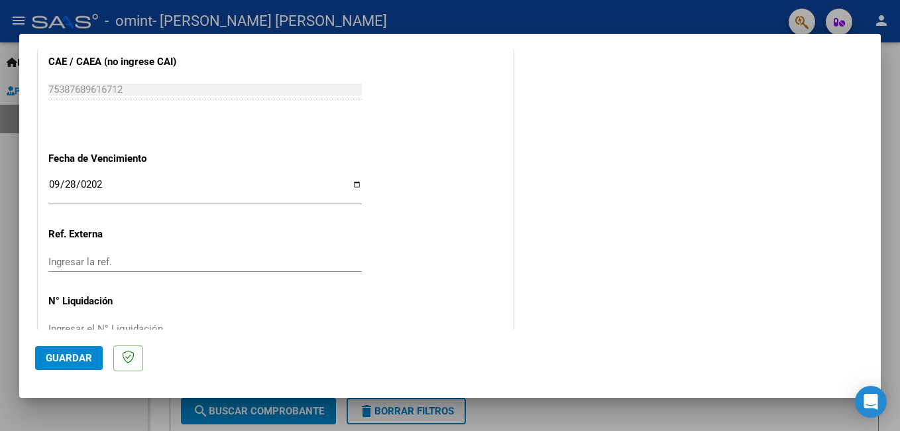
scroll to position [886, 0]
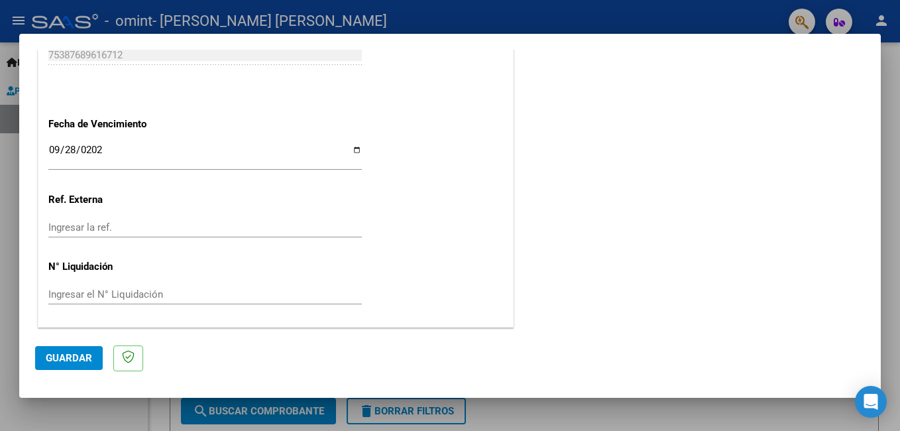
click at [56, 357] on span "Guardar" at bounding box center [69, 358] width 46 height 12
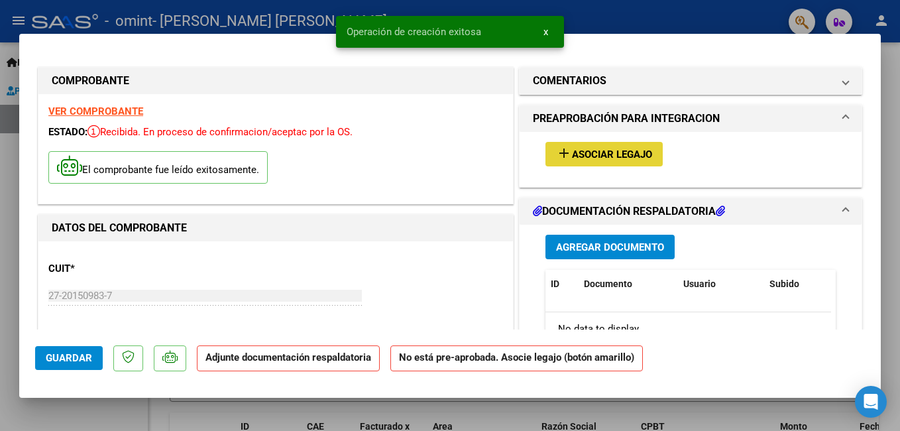
click at [593, 156] on span "Asociar Legajo" at bounding box center [612, 154] width 80 height 12
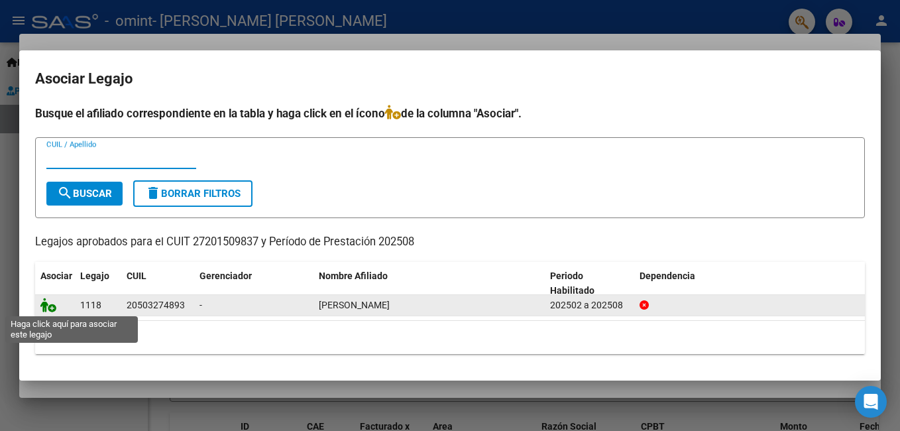
click at [52, 307] on icon at bounding box center [48, 305] width 16 height 15
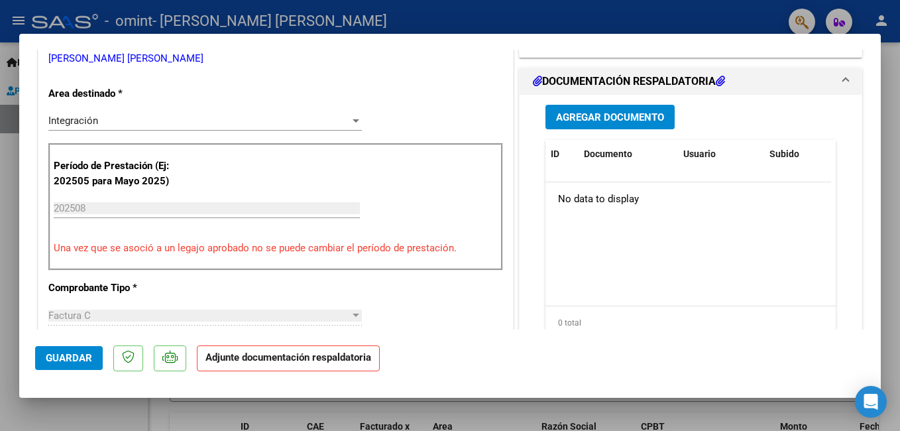
scroll to position [319, 0]
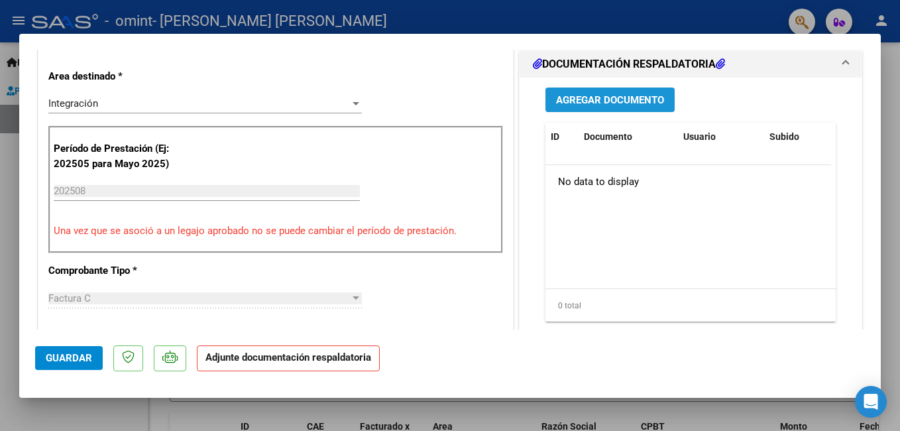
click at [615, 105] on span "Agregar Documento" at bounding box center [610, 100] width 108 height 12
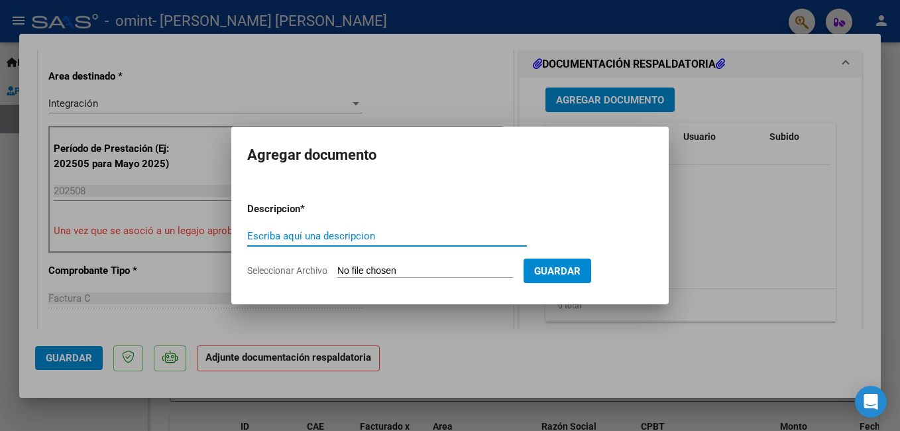
click at [326, 237] on input "Escriba aquí una descripcion" at bounding box center [387, 236] width 280 height 12
type input "planillas agosto"
click at [304, 266] on span "Seleccionar Archivo" at bounding box center [287, 270] width 80 height 11
click at [337, 266] on input "Seleccionar Archivo" at bounding box center [425, 271] width 176 height 13
type input "C:\fakepath\plan agosto [PERSON_NAME].pdf"
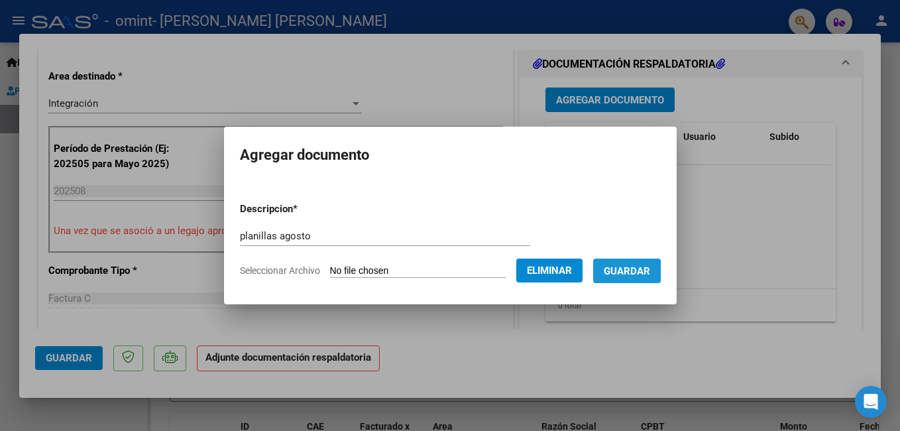
click at [644, 271] on span "Guardar" at bounding box center [627, 271] width 46 height 12
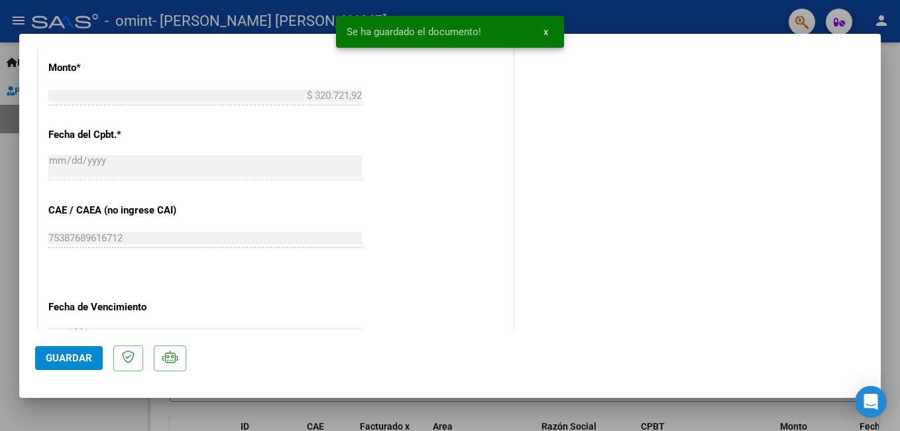
scroll to position [752, 0]
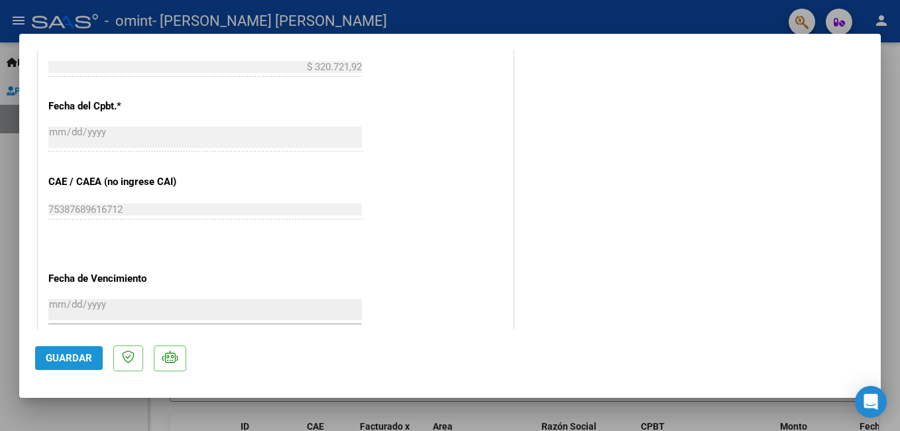
click at [80, 352] on span "Guardar" at bounding box center [69, 358] width 46 height 12
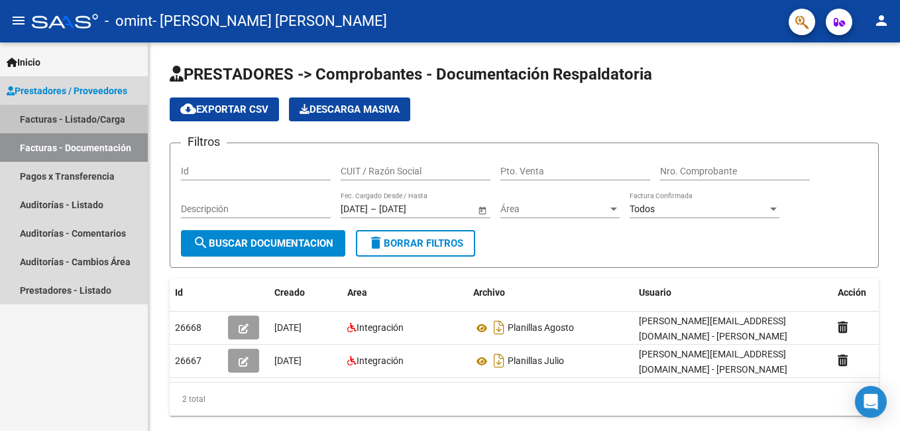
click at [111, 117] on link "Facturas - Listado/Carga" at bounding box center [74, 119] width 148 height 29
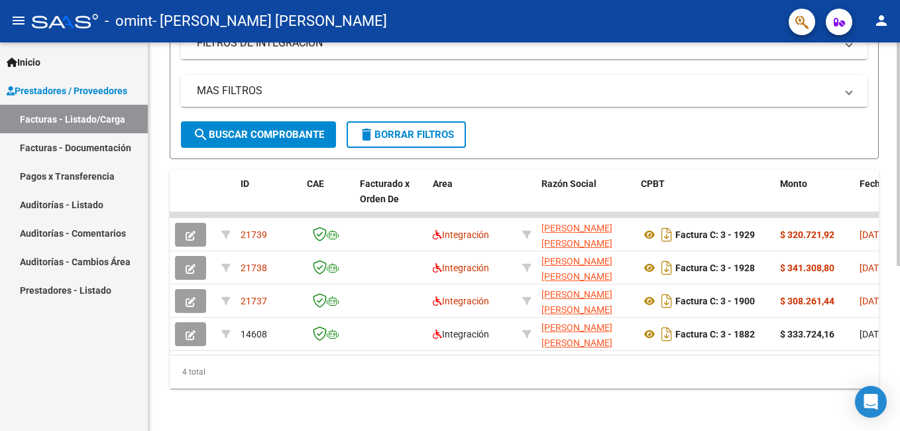
scroll to position [287, 0]
click at [899, 388] on html "menu - omint - [PERSON_NAME] [PERSON_NAME] person Inicio Instructivos Contacto …" at bounding box center [450, 215] width 900 height 431
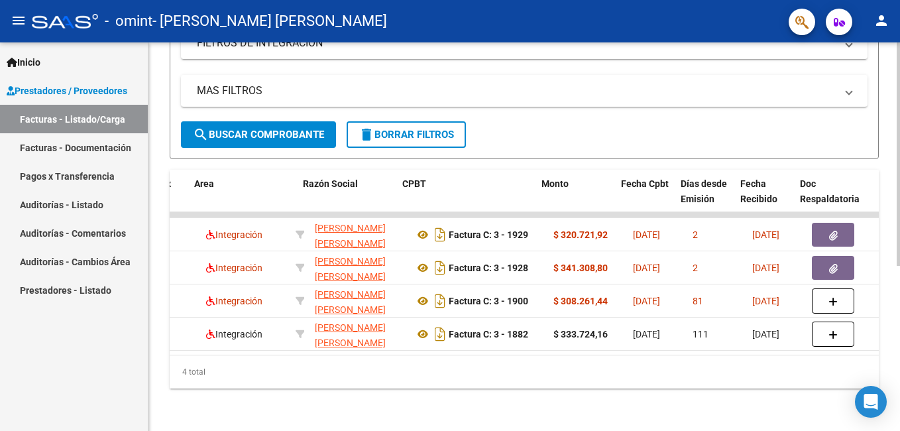
scroll to position [0, 239]
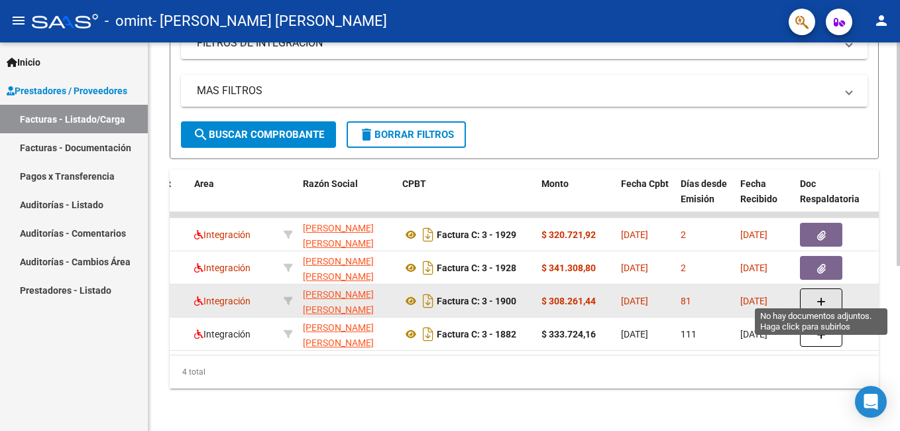
click at [821, 297] on icon "button" at bounding box center [821, 302] width 9 height 10
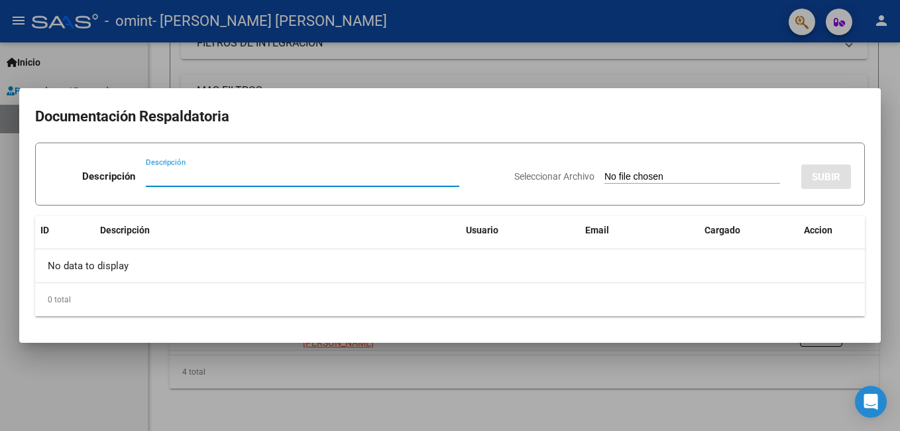
click at [193, 174] on input "Descripción" at bounding box center [303, 176] width 314 height 12
type input "planillas junio"
click at [542, 177] on span "Seleccionar Archivo" at bounding box center [554, 176] width 80 height 11
click at [604, 177] on input "Seleccionar Archivo" at bounding box center [692, 177] width 176 height 13
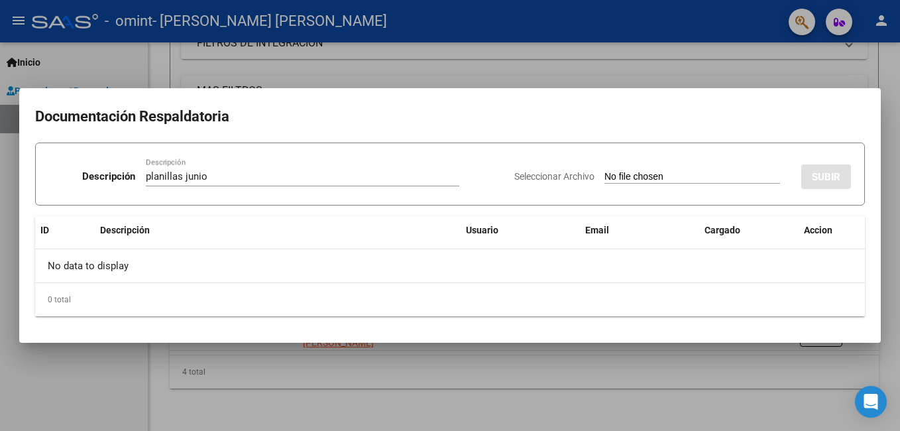
type input "C:\fakepath\plan junio [PERSON_NAME].pdf"
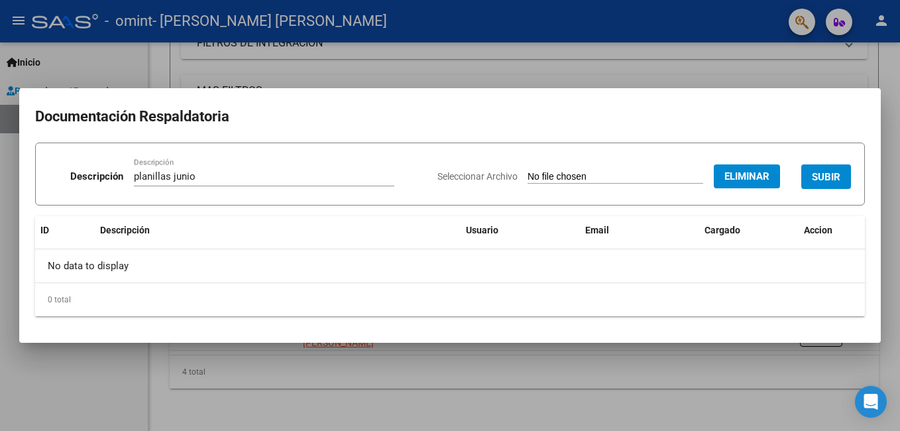
click at [825, 178] on span "SUBIR" at bounding box center [826, 177] width 29 height 12
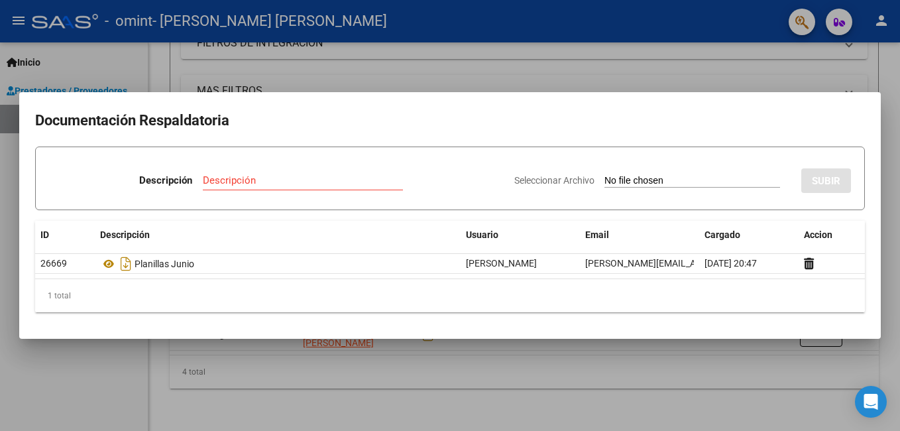
click at [117, 75] on div at bounding box center [450, 215] width 900 height 431
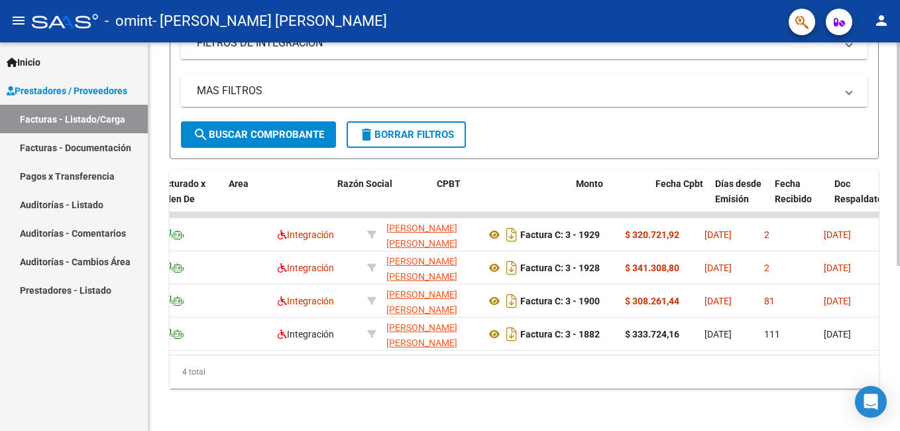
scroll to position [0, 0]
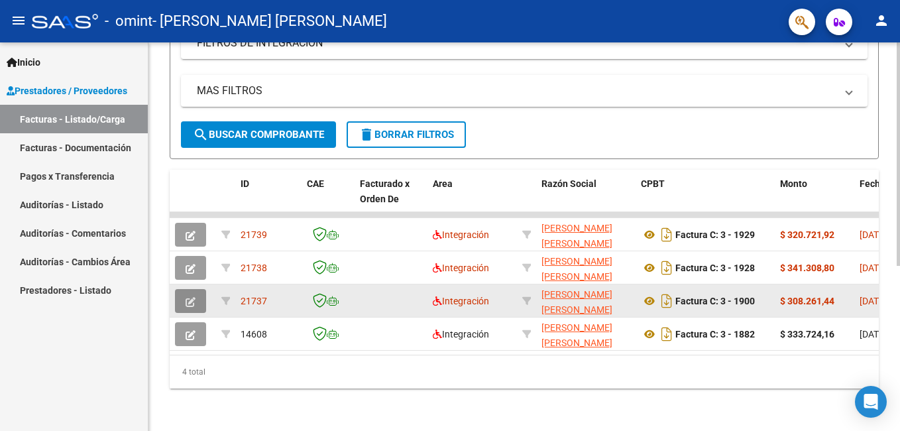
click at [191, 297] on icon "button" at bounding box center [191, 302] width 10 height 10
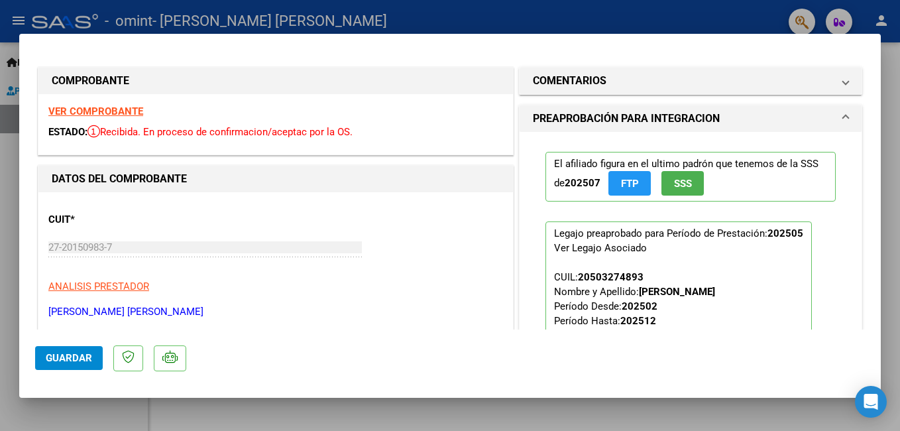
click at [528, 9] on div at bounding box center [450, 215] width 900 height 431
type input "$ 0,00"
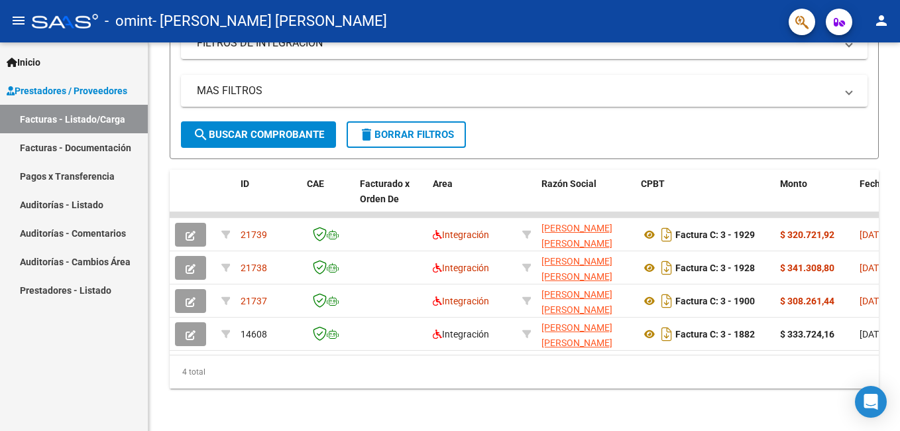
scroll to position [287, 0]
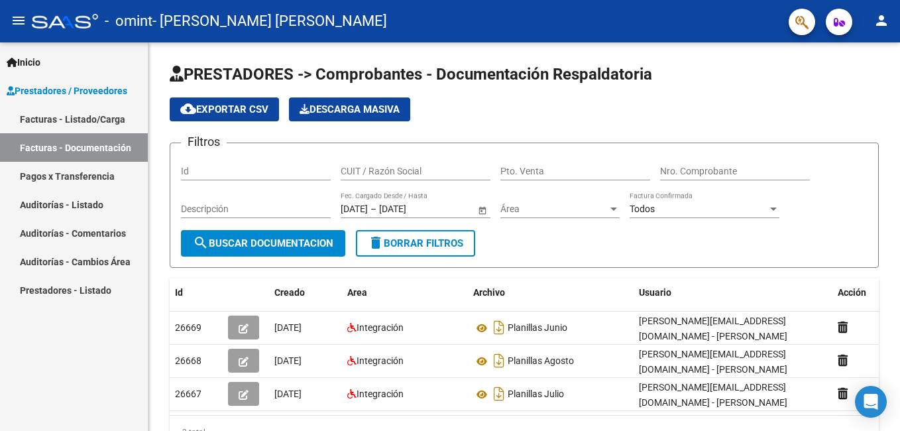
click at [72, 116] on link "Facturas - Listado/Carga" at bounding box center [74, 119] width 148 height 29
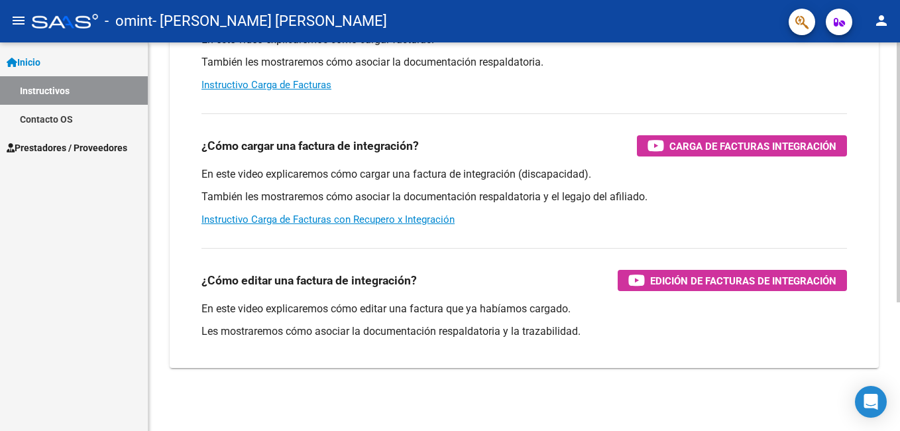
scroll to position [193, 0]
click at [898, 380] on div at bounding box center [898, 301] width 3 height 260
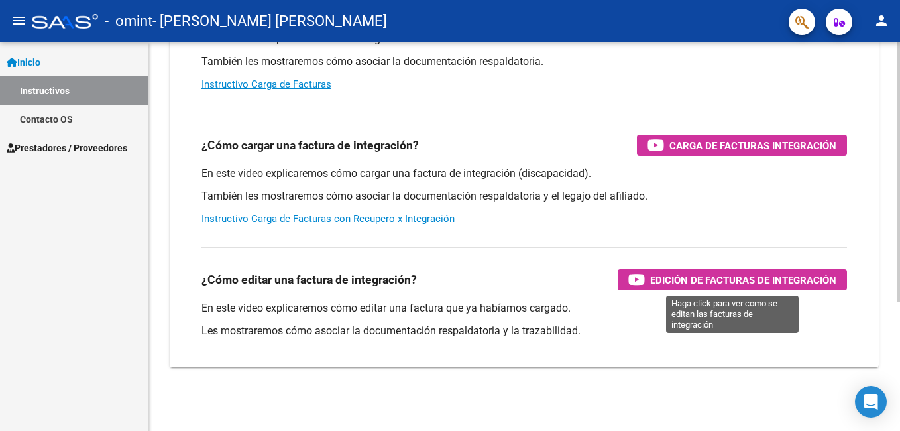
click at [730, 282] on span "Edición de Facturas de integración" at bounding box center [743, 280] width 186 height 17
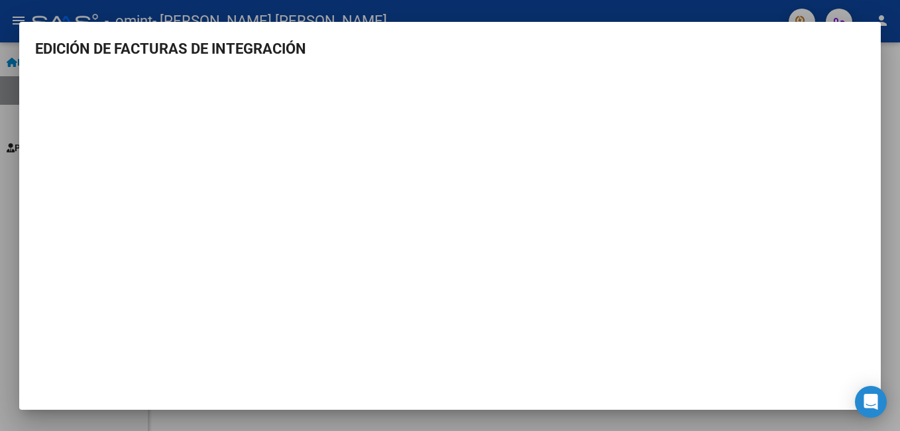
click at [15, 5] on div at bounding box center [450, 215] width 900 height 431
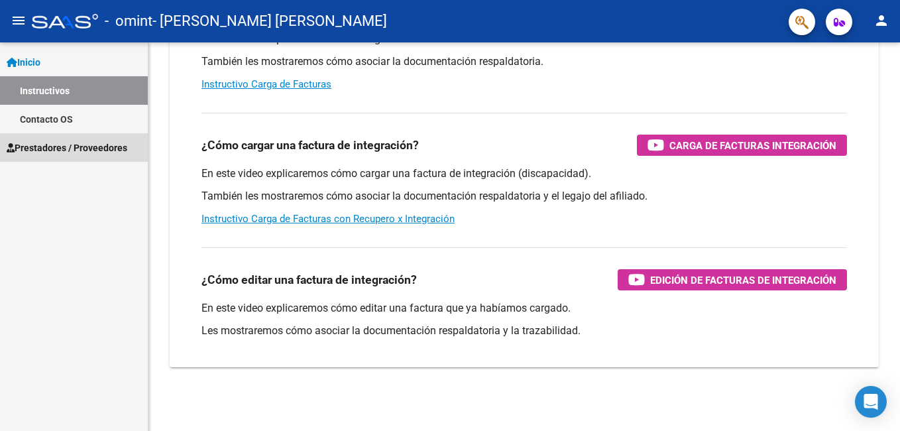
click at [89, 147] on span "Prestadores / Proveedores" at bounding box center [67, 148] width 121 height 15
click at [103, 146] on span "Prestadores / Proveedores" at bounding box center [67, 148] width 121 height 15
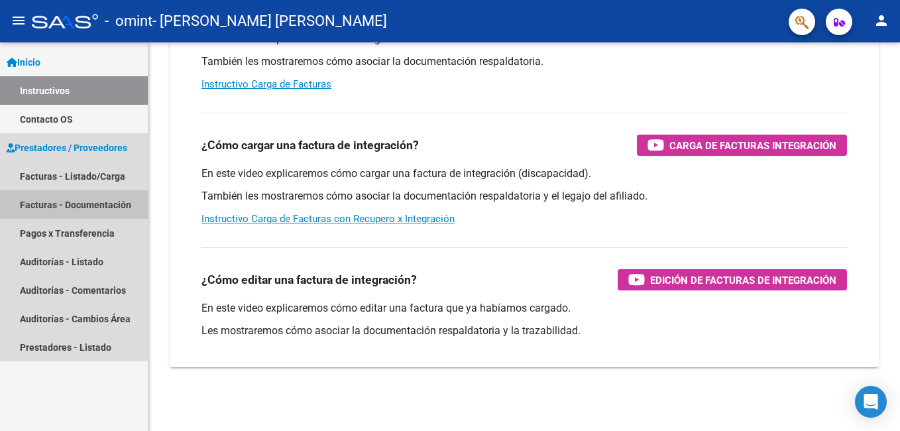
click at [100, 201] on link "Facturas - Documentación" at bounding box center [74, 204] width 148 height 29
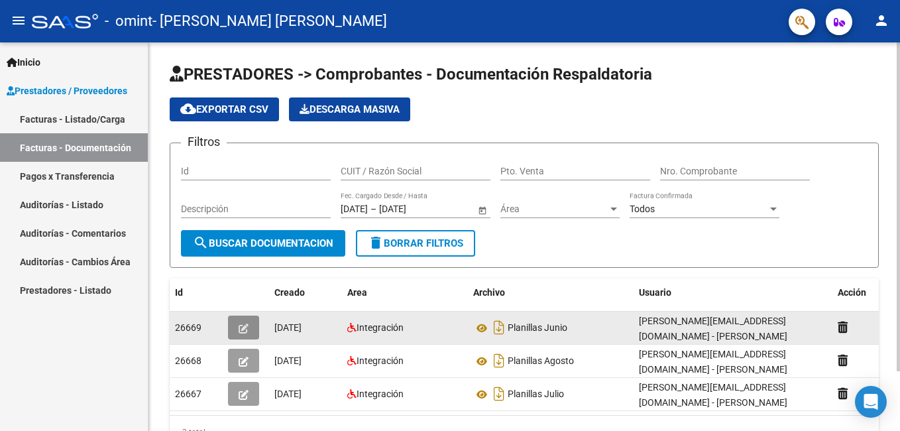
click at [241, 324] on icon "button" at bounding box center [244, 328] width 10 height 10
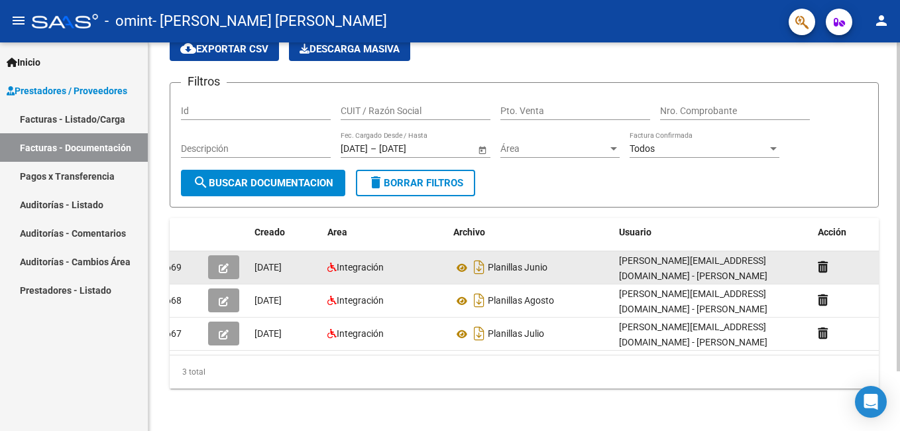
scroll to position [71, 0]
click at [898, 347] on div at bounding box center [898, 266] width 3 height 329
click at [230, 255] on button "button" at bounding box center [223, 267] width 31 height 24
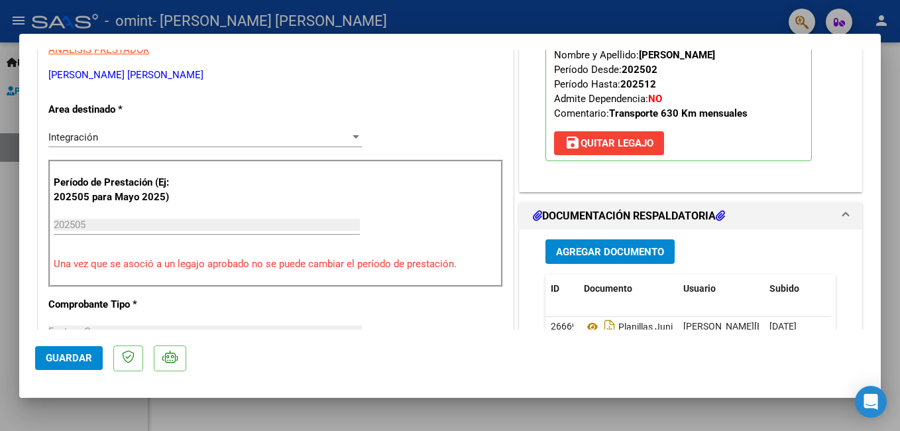
scroll to position [239, 0]
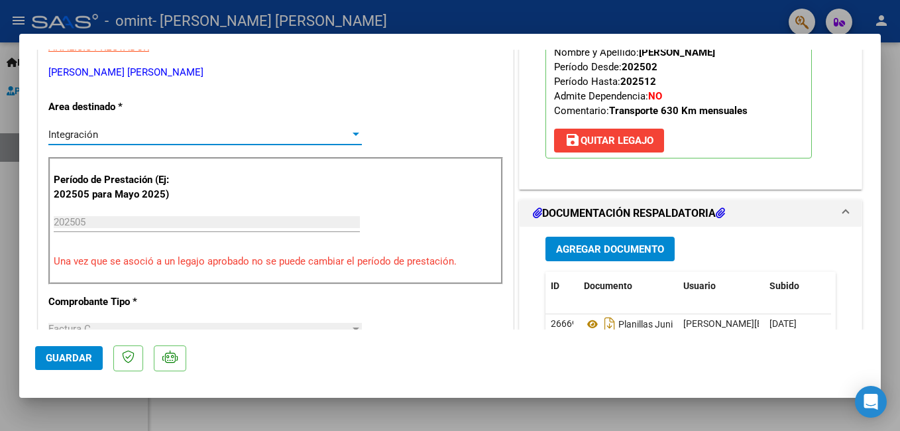
click at [353, 133] on div at bounding box center [356, 134] width 7 height 3
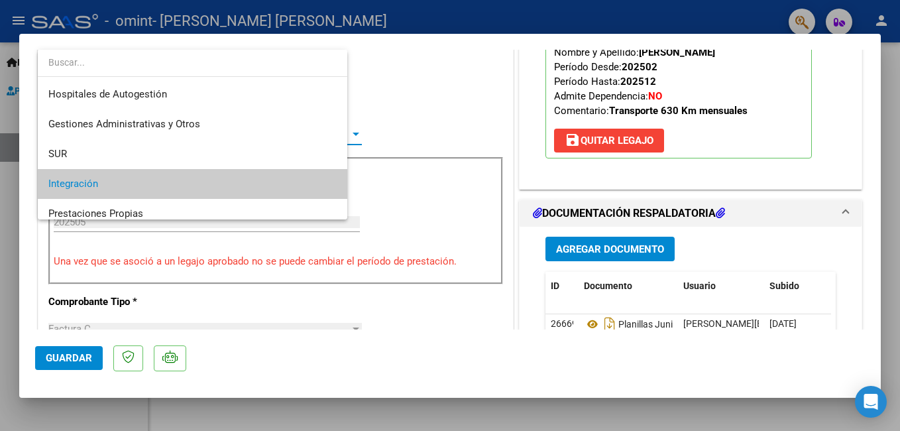
scroll to position [50, 0]
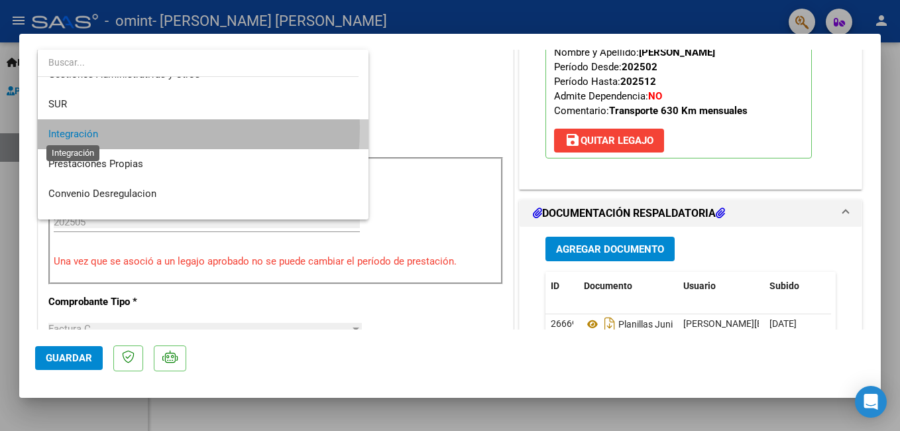
click at [82, 128] on span "Integración" at bounding box center [73, 134] width 50 height 12
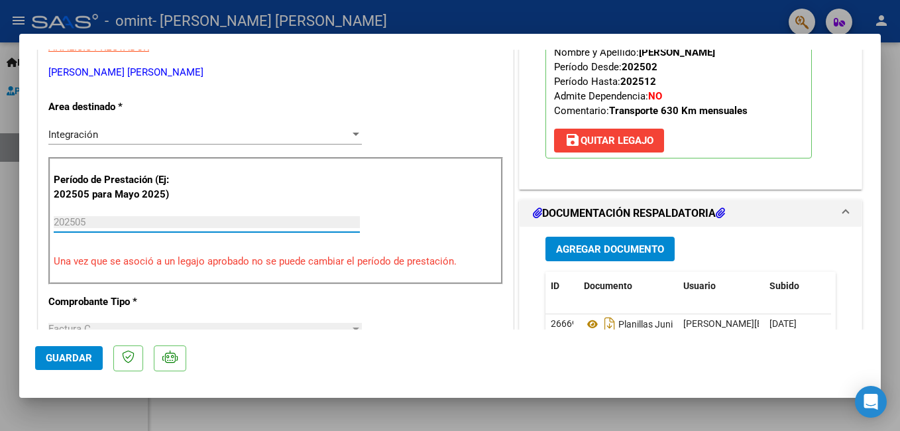
click at [103, 221] on input "202505" at bounding box center [207, 222] width 306 height 12
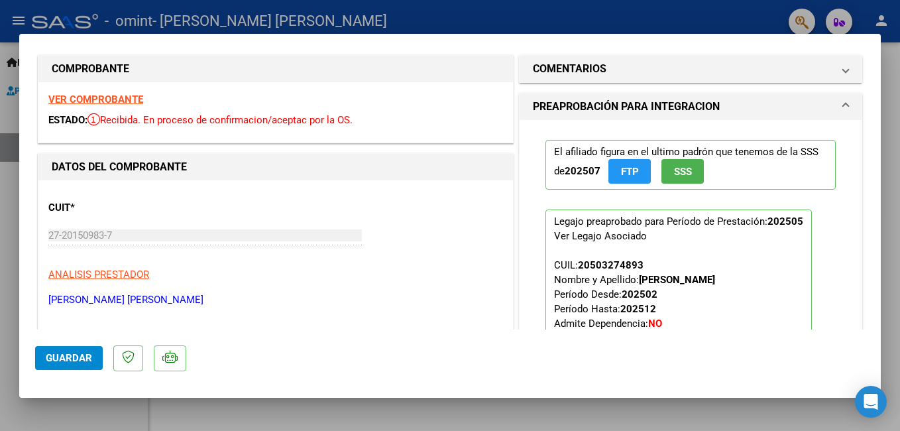
scroll to position [0, 0]
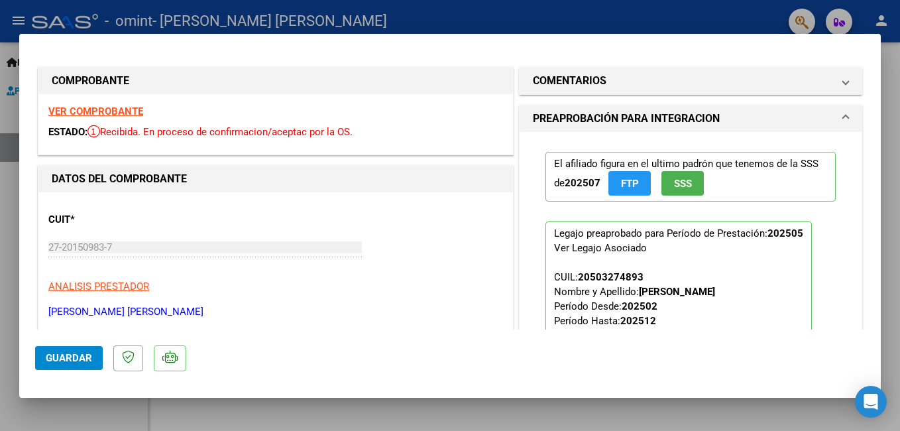
click at [72, 358] on span "Guardar" at bounding box center [69, 358] width 46 height 12
click at [396, 20] on div at bounding box center [450, 215] width 900 height 431
type input "$ 0,00"
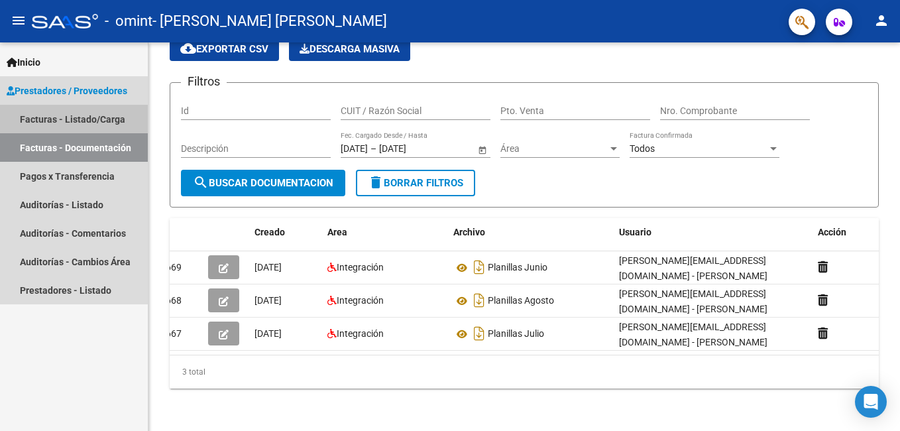
click at [90, 115] on link "Facturas - Listado/Carga" at bounding box center [74, 119] width 148 height 29
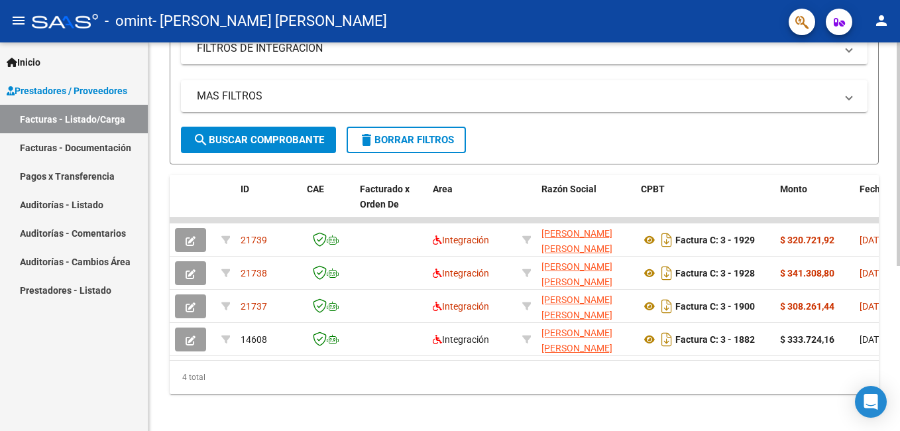
scroll to position [287, 0]
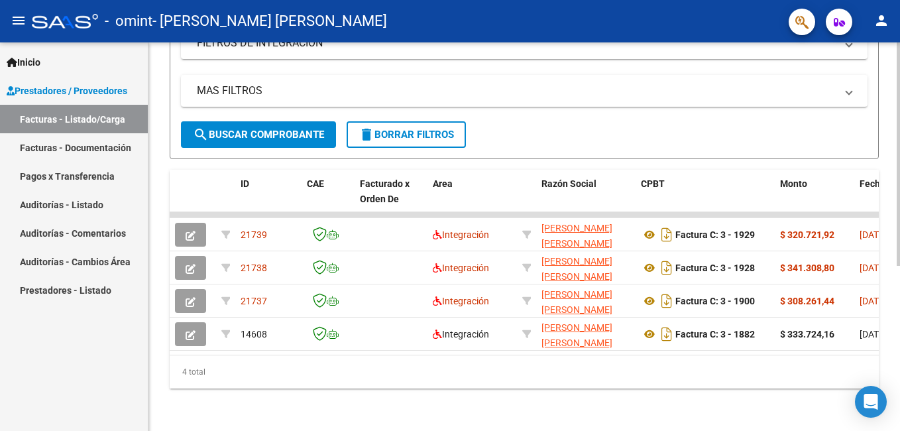
click at [899, 361] on html "menu - omint - [PERSON_NAME] [PERSON_NAME] person Inicio Instructivos Contacto …" at bounding box center [450, 215] width 900 height 431
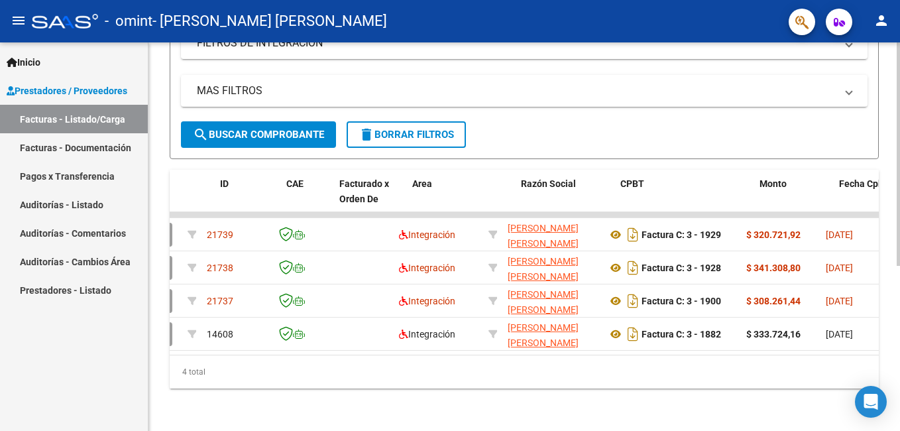
scroll to position [0, 0]
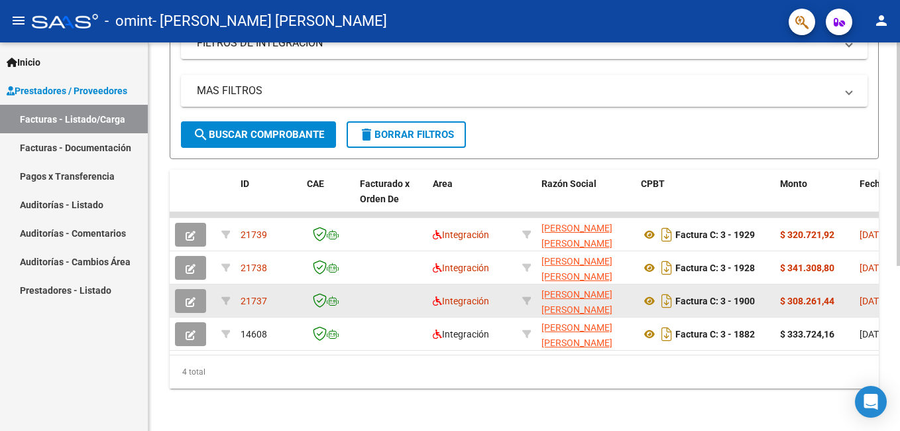
click at [190, 297] on icon "button" at bounding box center [191, 302] width 10 height 10
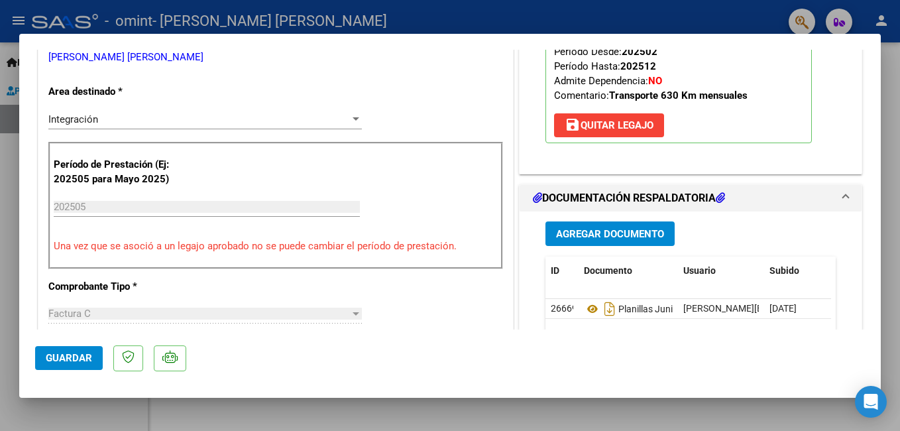
scroll to position [285, 0]
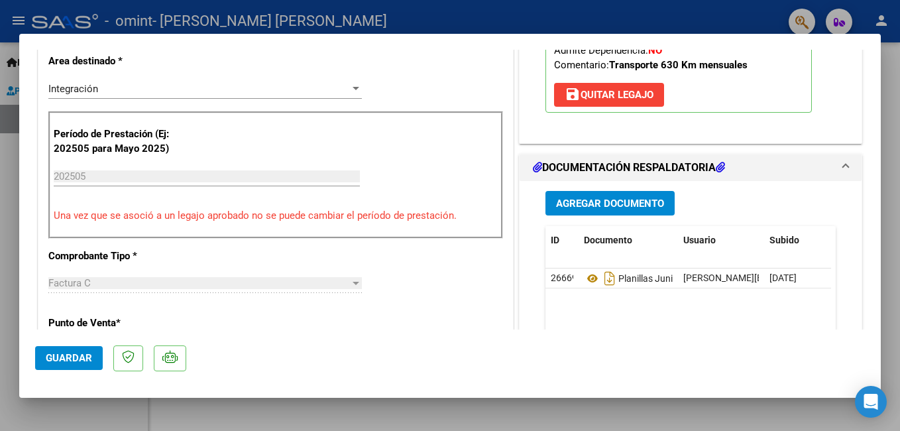
click at [107, 176] on input "202505" at bounding box center [207, 176] width 306 height 12
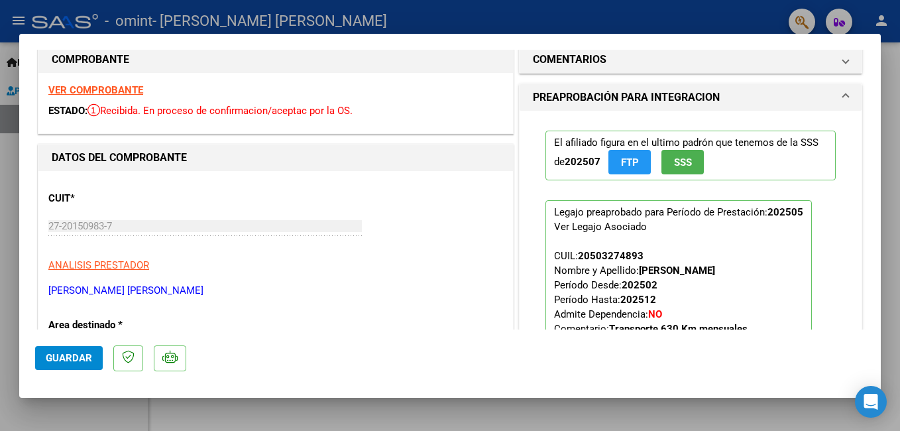
scroll to position [18, 0]
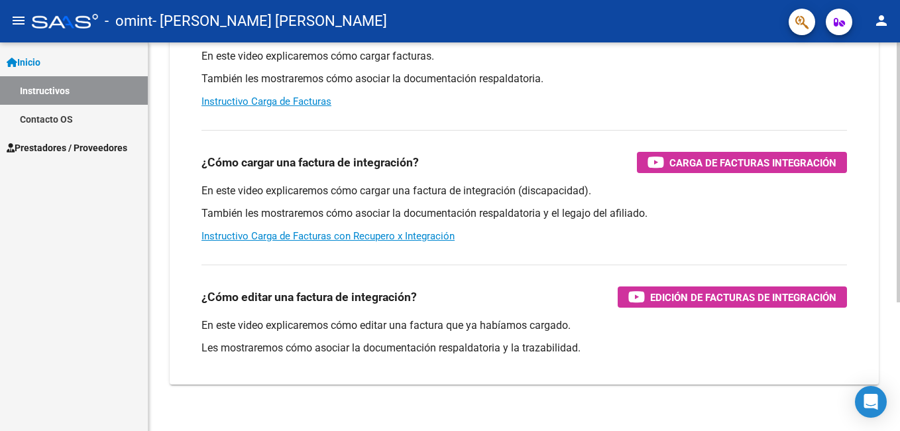
scroll to position [176, 0]
click at [898, 280] on div at bounding box center [898, 290] width 3 height 260
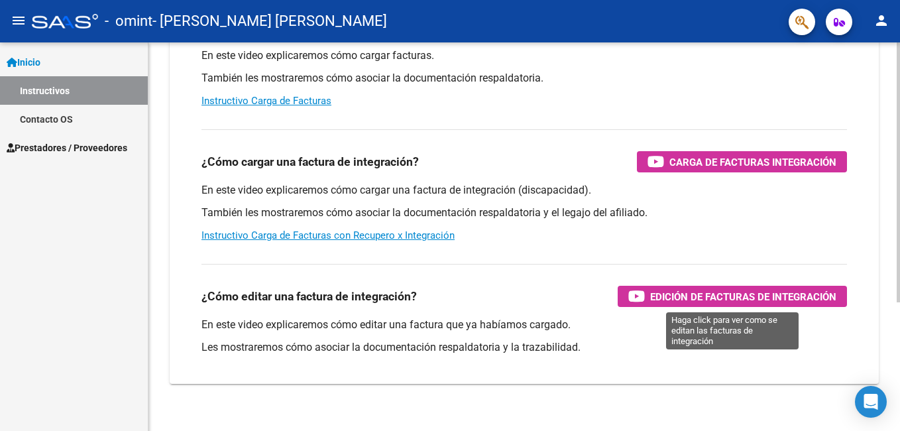
click at [712, 300] on span "Edición de Facturas de integración" at bounding box center [743, 296] width 186 height 17
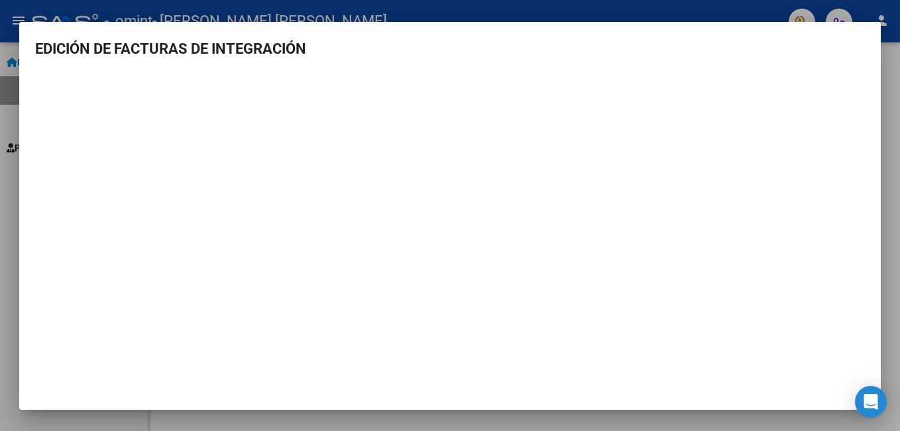
click at [441, 7] on div at bounding box center [450, 215] width 900 height 431
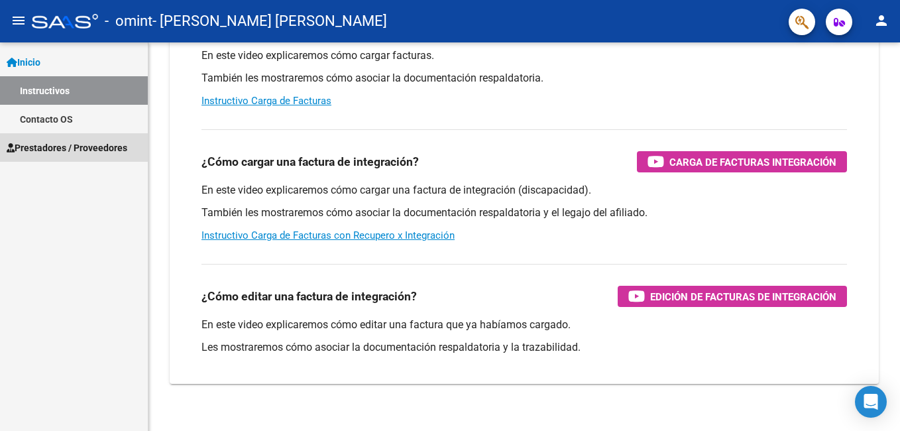
click at [84, 144] on span "Prestadores / Proveedores" at bounding box center [67, 148] width 121 height 15
click at [86, 144] on span "Prestadores / Proveedores" at bounding box center [67, 148] width 121 height 15
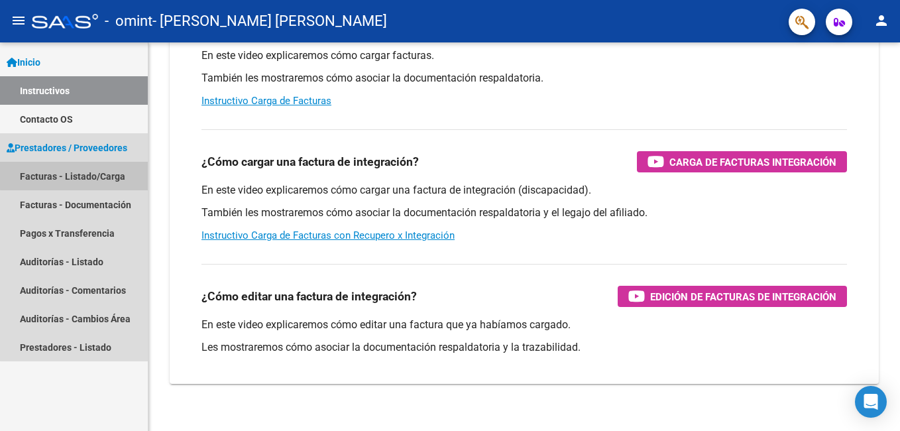
click at [86, 175] on link "Facturas - Listado/Carga" at bounding box center [74, 176] width 148 height 29
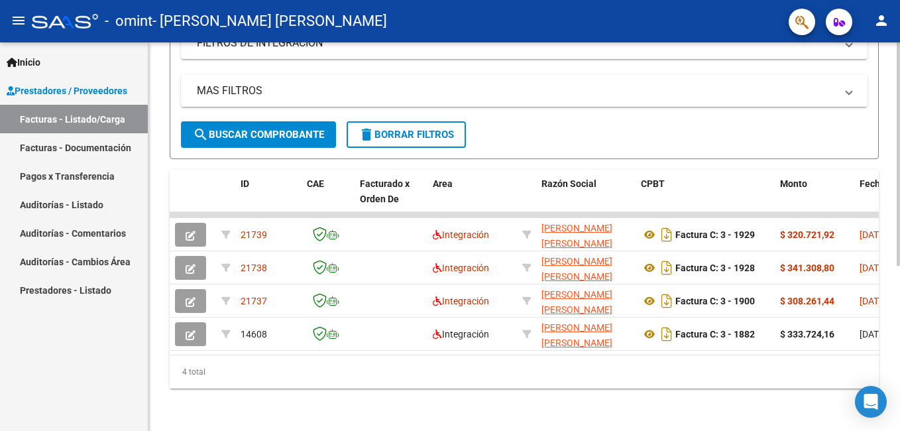
scroll to position [287, 0]
click at [899, 298] on html "menu - omint - [PERSON_NAME] [PERSON_NAME] person Inicio Instructivos Contacto …" at bounding box center [450, 215] width 900 height 431
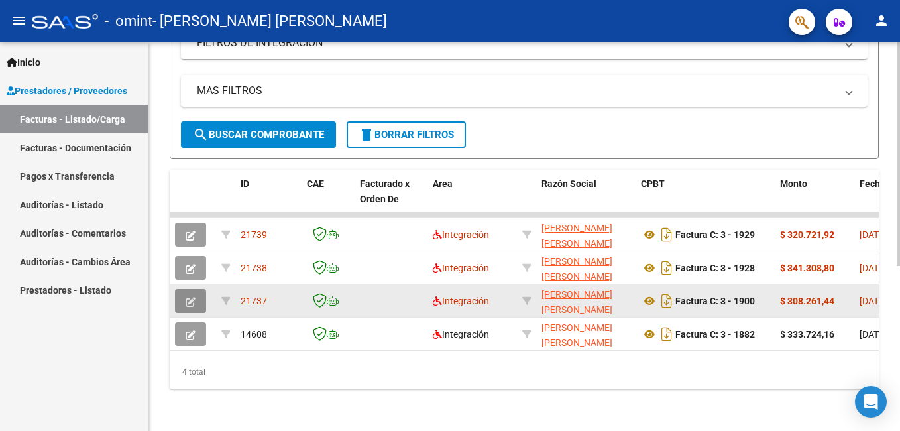
click at [188, 297] on icon "button" at bounding box center [191, 302] width 10 height 10
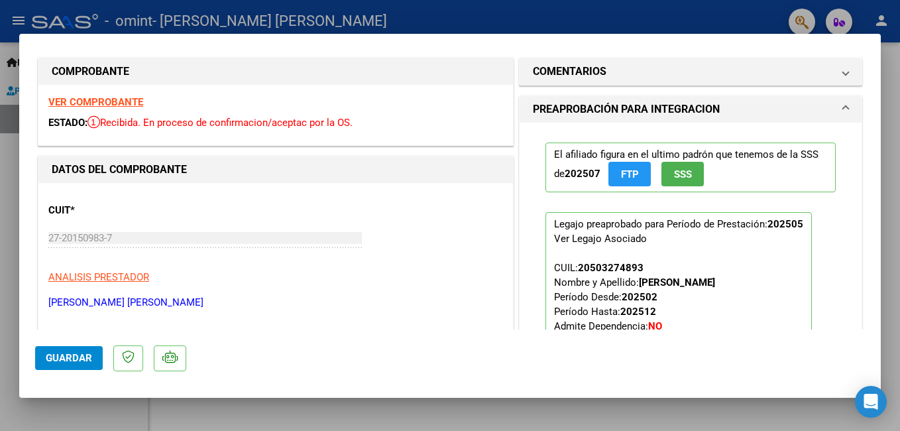
scroll to position [0, 0]
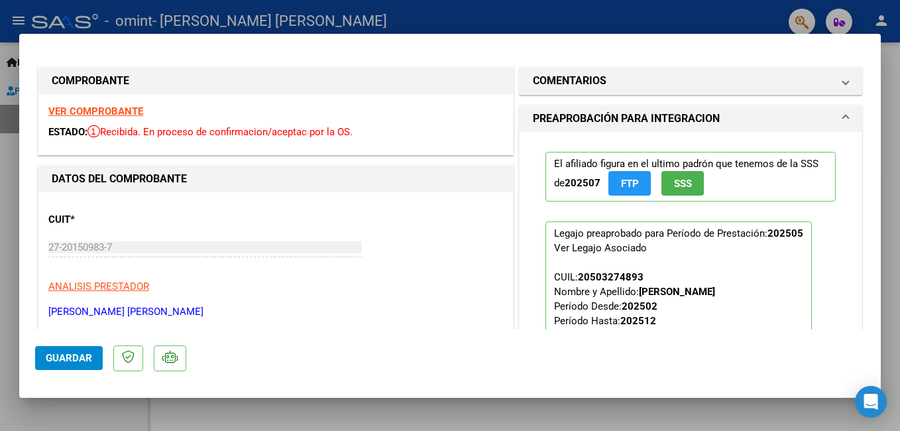
scroll to position [193, 0]
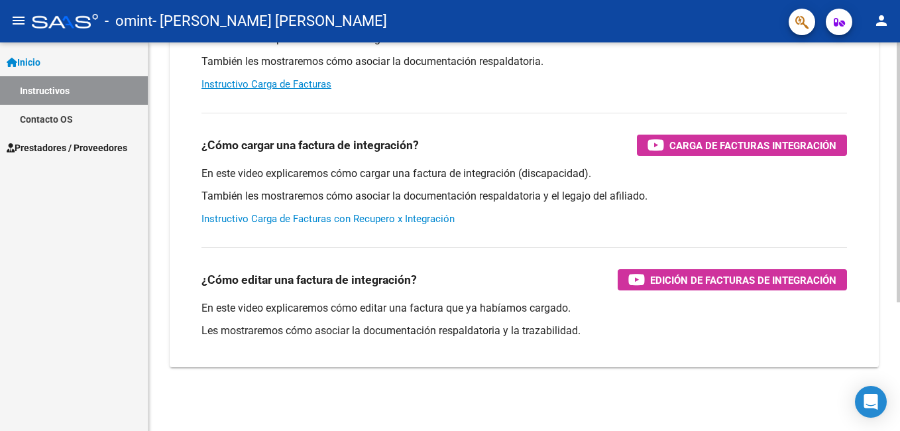
click at [296, 221] on link "Instructivo Carga de Facturas con Recupero x Integración" at bounding box center [327, 219] width 253 height 12
click at [89, 146] on span "Prestadores / Proveedores" at bounding box center [67, 148] width 121 height 15
click at [101, 145] on span "Prestadores / Proveedores" at bounding box center [67, 148] width 121 height 15
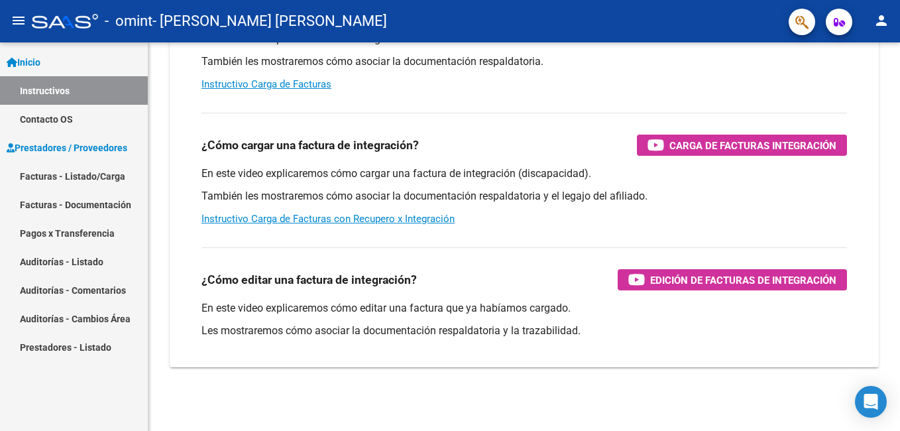
click at [89, 202] on link "Facturas - Documentación" at bounding box center [74, 204] width 148 height 29
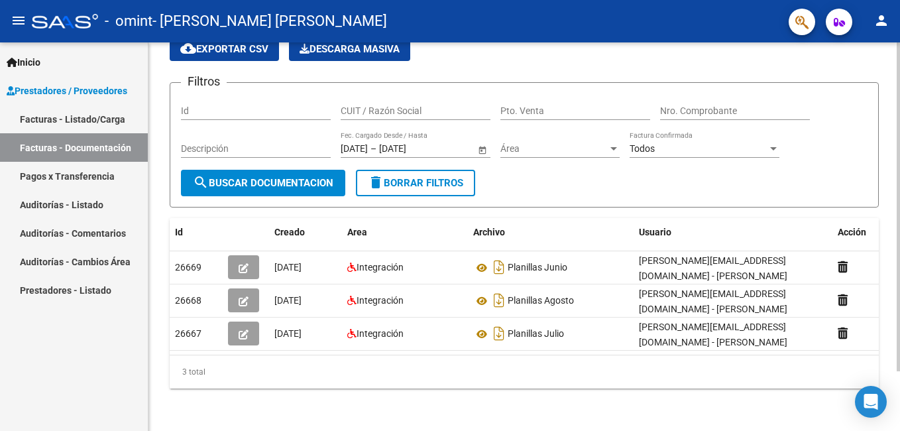
scroll to position [71, 0]
click at [898, 241] on div at bounding box center [898, 266] width 3 height 329
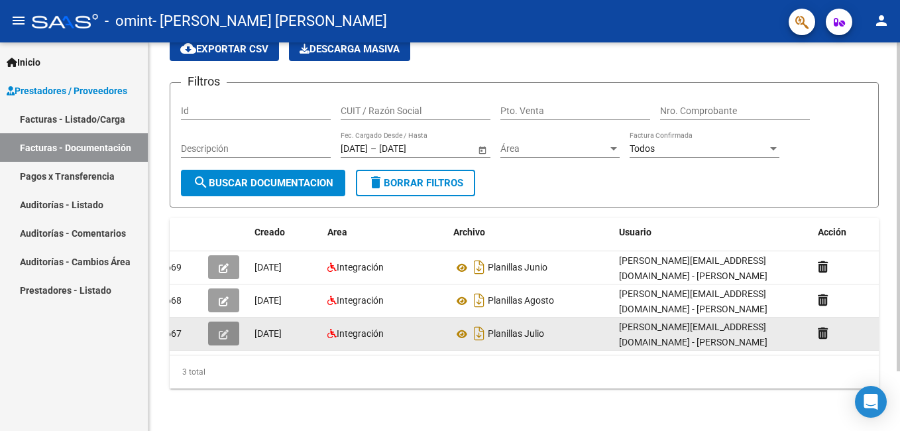
click at [222, 327] on span "button" at bounding box center [224, 333] width 10 height 12
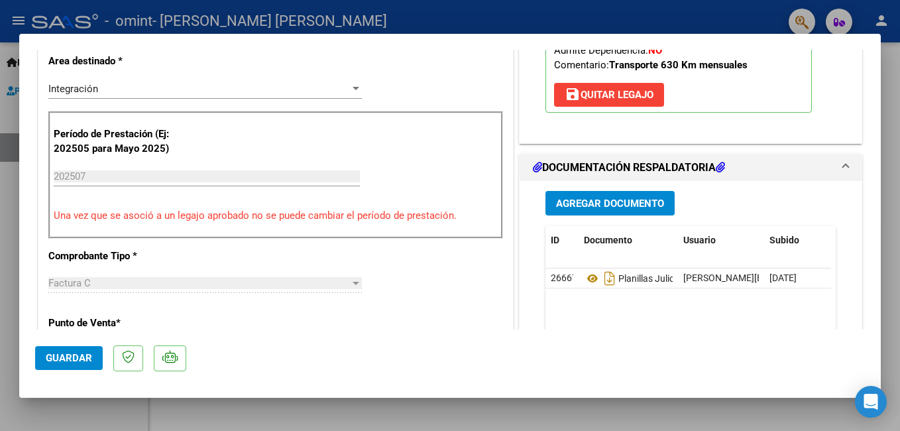
scroll to position [255, 0]
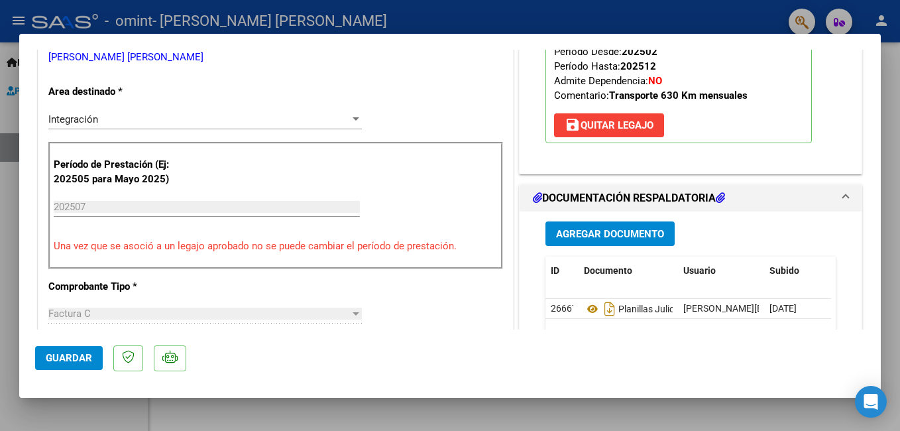
click at [55, 355] on span "Guardar" at bounding box center [69, 358] width 46 height 12
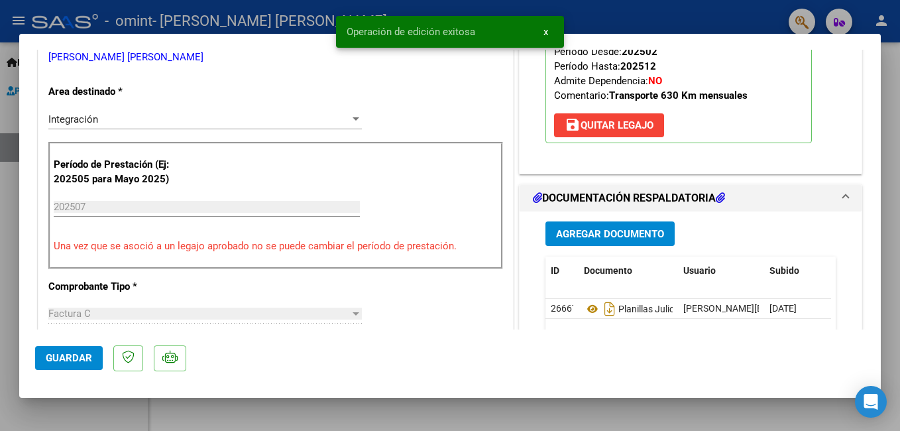
click at [68, 22] on div at bounding box center [450, 215] width 900 height 431
type input "$ 0,00"
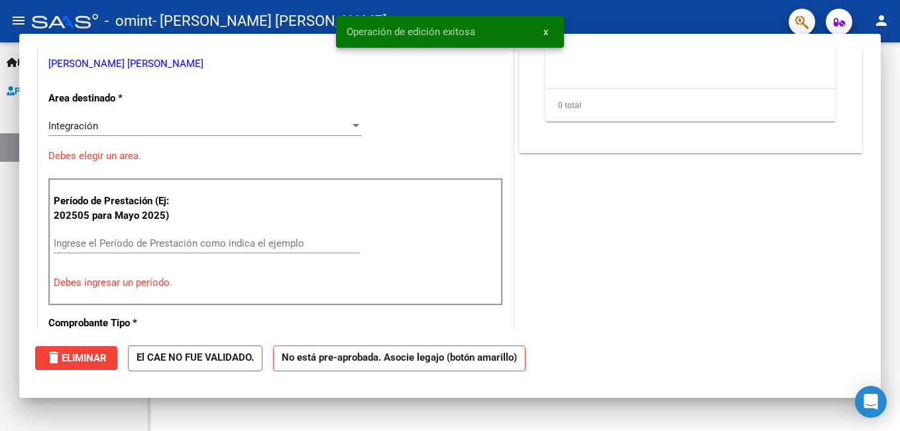
scroll to position [0, 0]
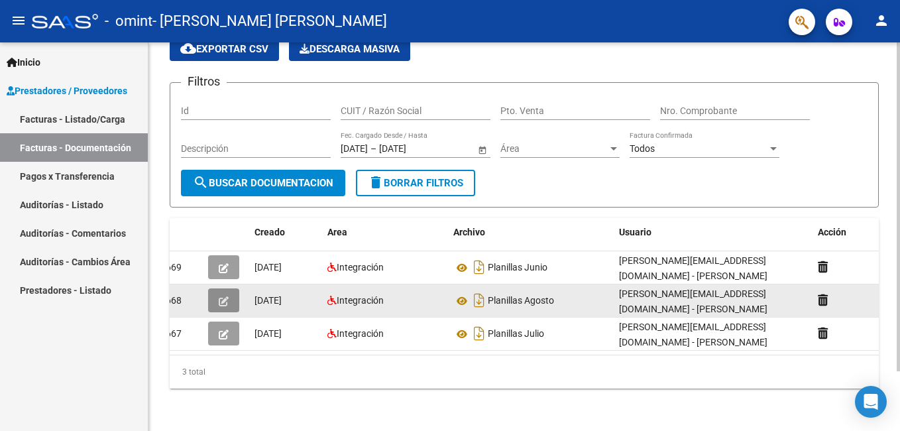
click at [227, 296] on icon "button" at bounding box center [224, 301] width 10 height 10
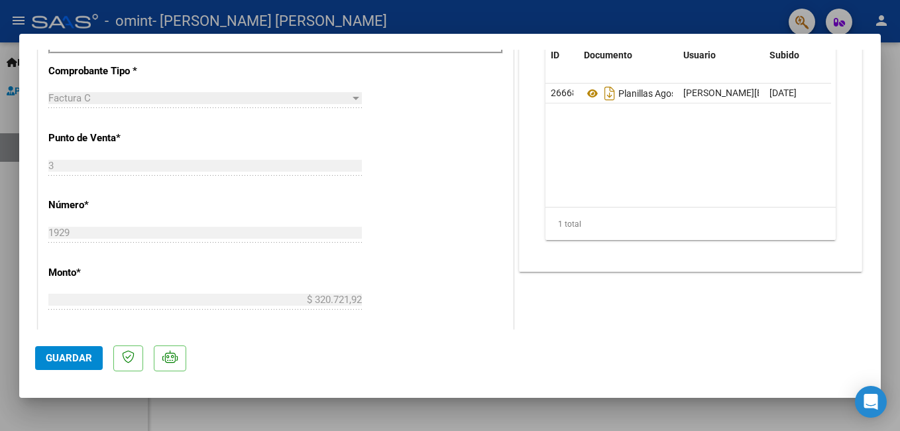
scroll to position [430, 0]
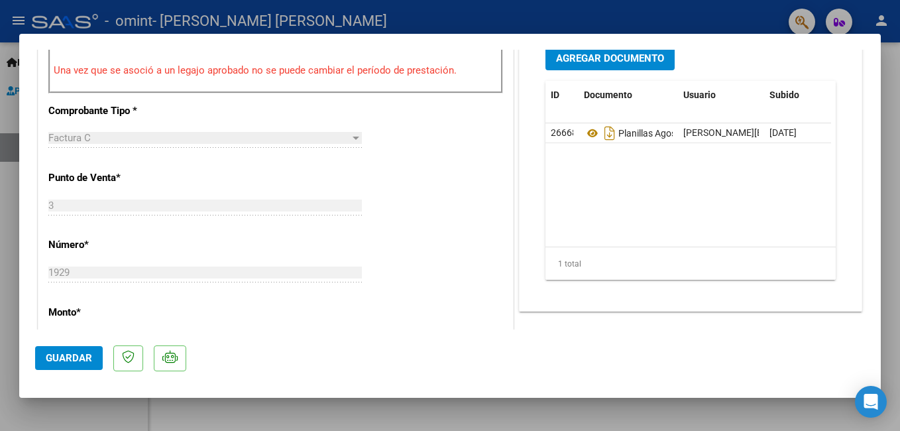
click at [62, 353] on span "Guardar" at bounding box center [69, 358] width 46 height 12
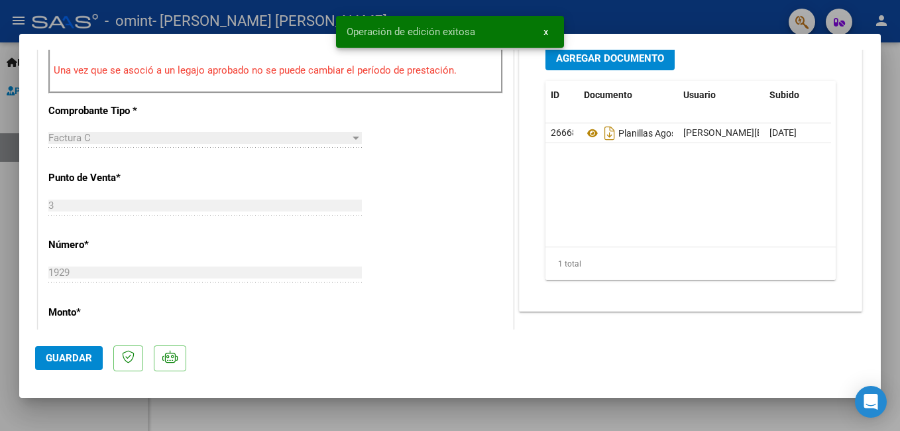
click at [241, 19] on div at bounding box center [450, 215] width 900 height 431
type input "$ 0,00"
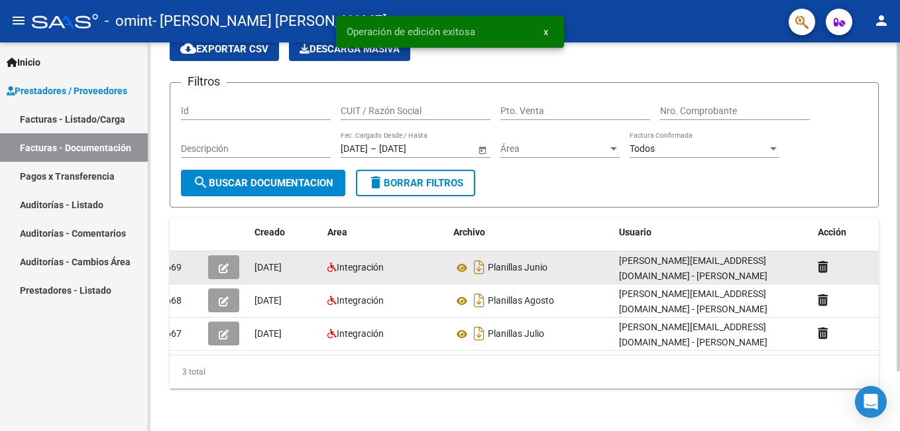
click at [221, 263] on icon "button" at bounding box center [224, 268] width 10 height 10
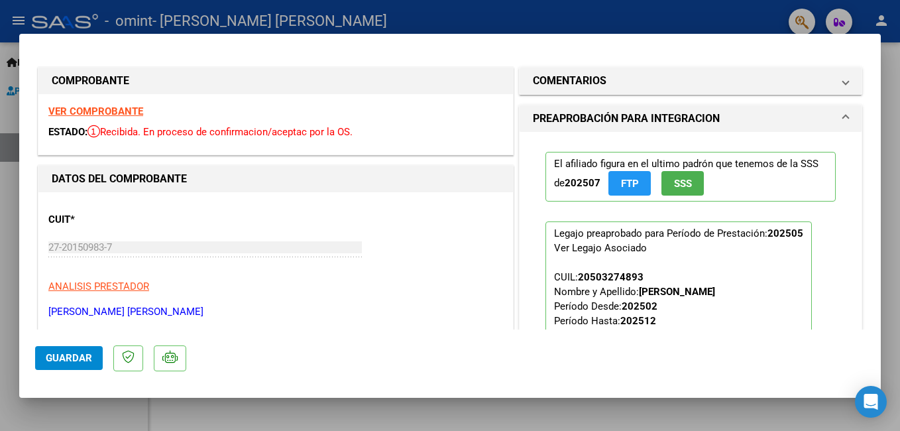
click at [72, 354] on span "Guardar" at bounding box center [69, 358] width 46 height 12
click at [83, 14] on div at bounding box center [450, 215] width 900 height 431
type input "$ 0,00"
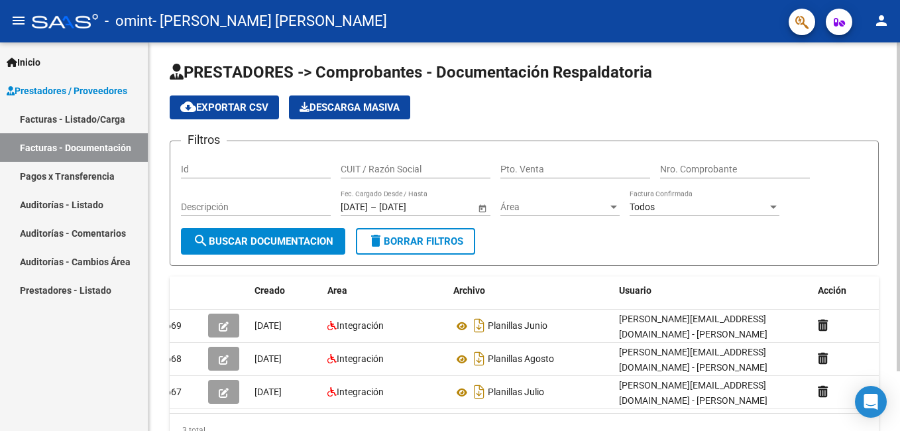
scroll to position [1, 0]
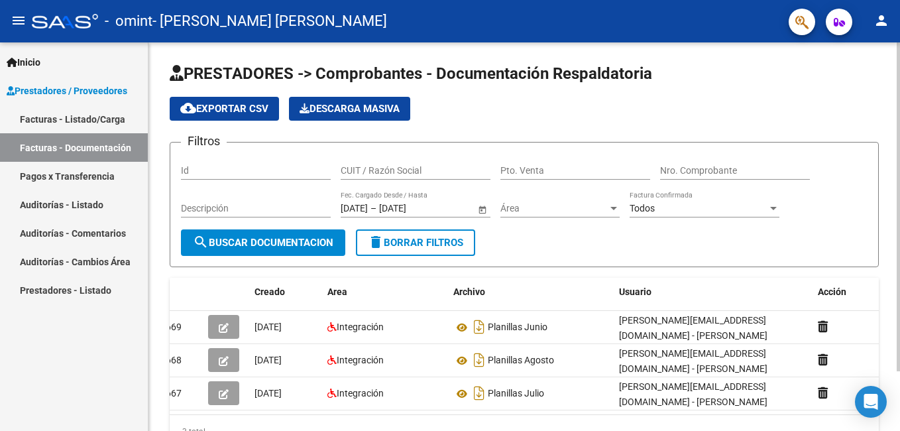
click at [897, 58] on div at bounding box center [898, 207] width 3 height 329
